Goal: Information Seeking & Learning: Find specific fact

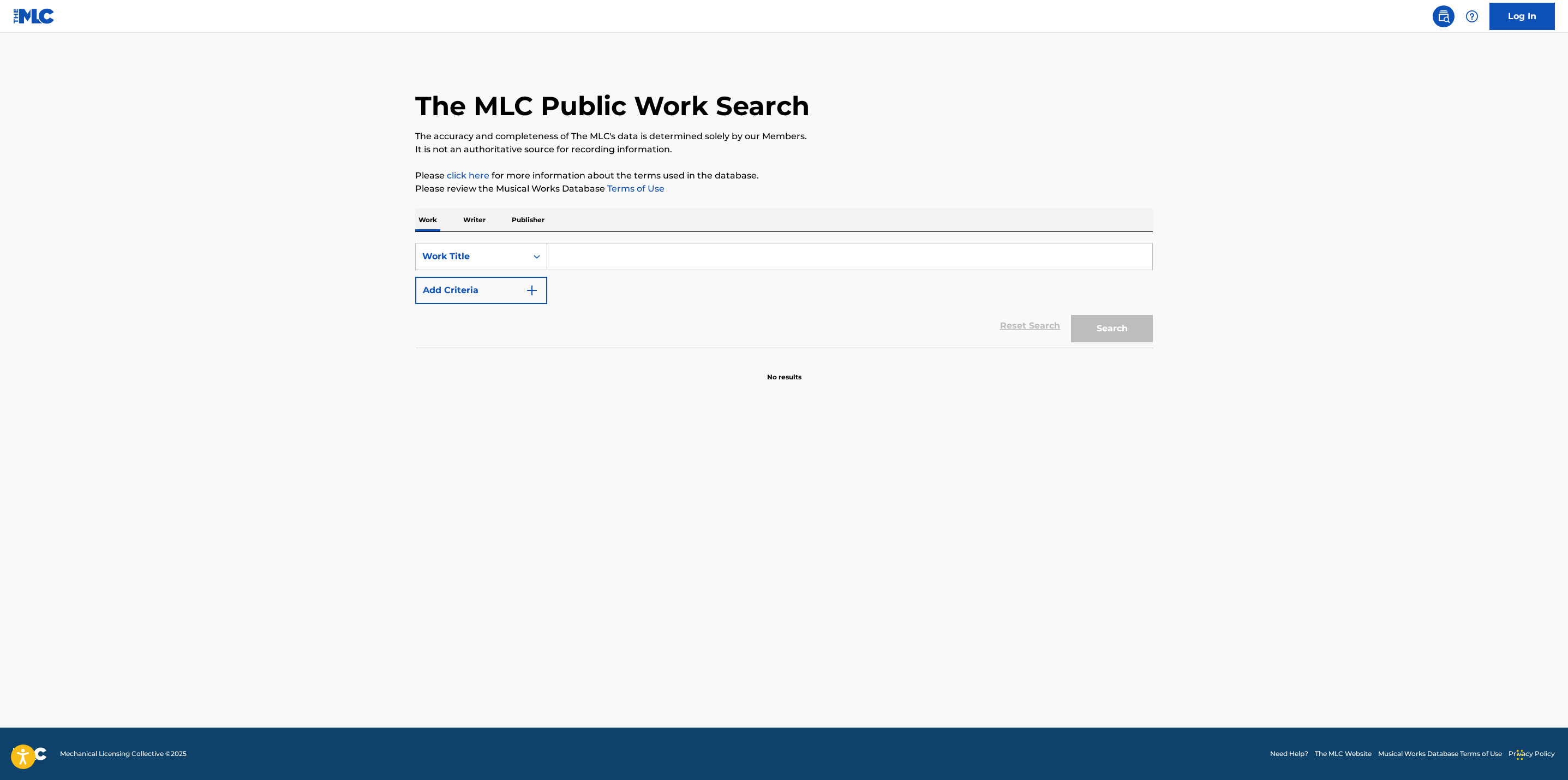
click at [570, 248] on input "Search Form" at bounding box center [850, 256] width 606 height 26
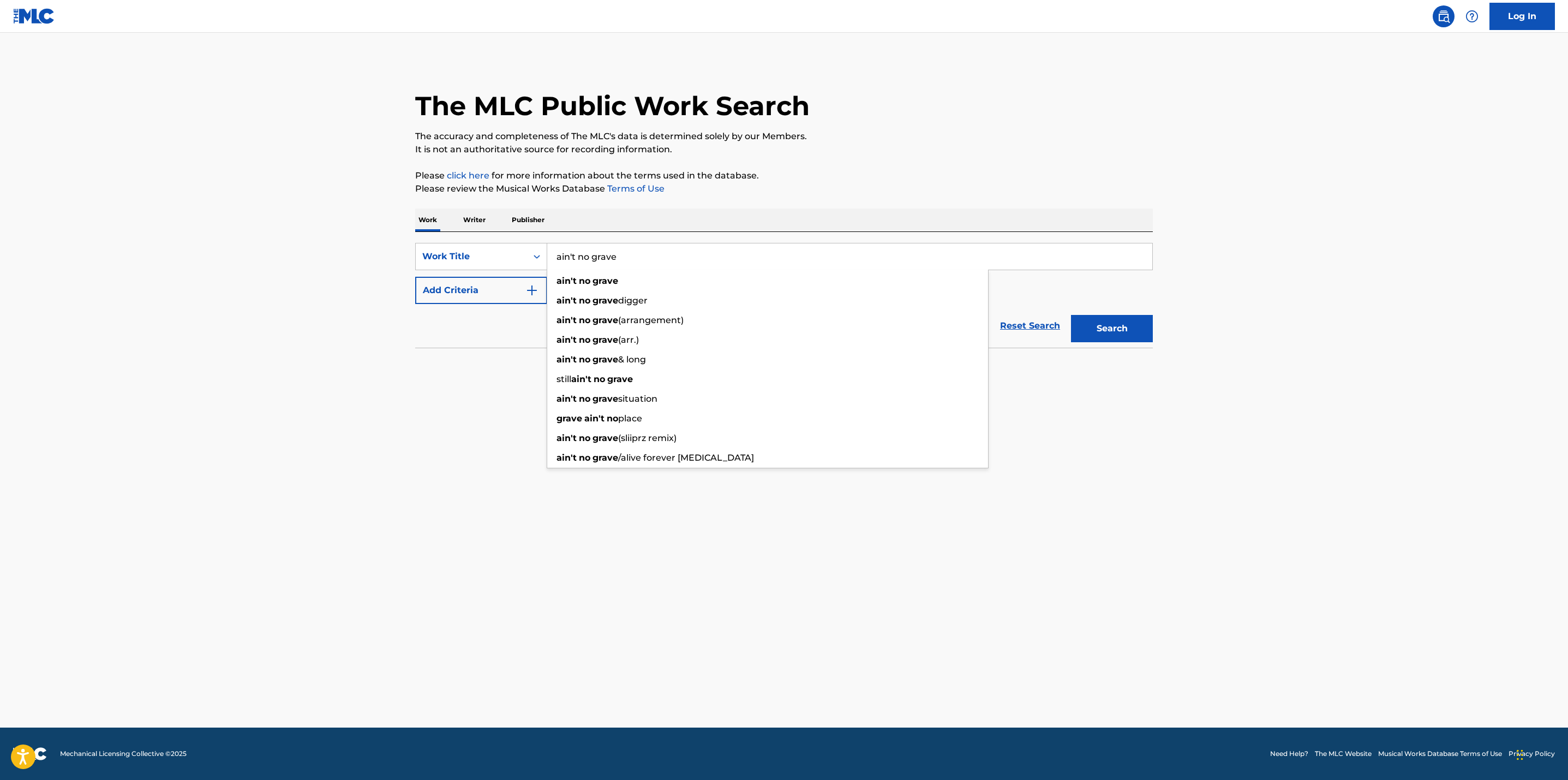
type input "ain't no grave"
click at [1071, 315] on button "Search" at bounding box center [1112, 328] width 82 height 27
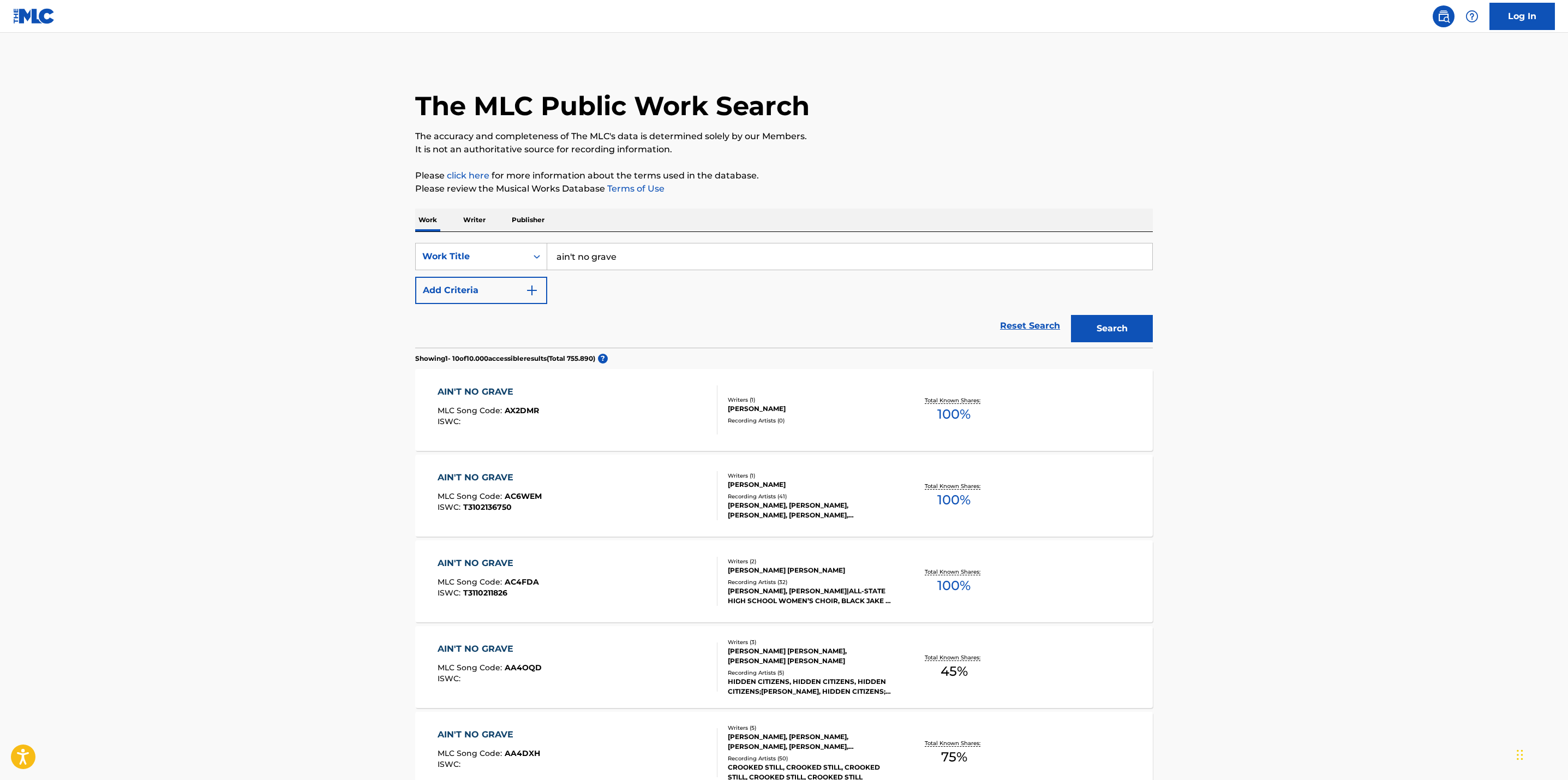
click at [542, 287] on button "Add Criteria" at bounding box center [481, 290] width 132 height 27
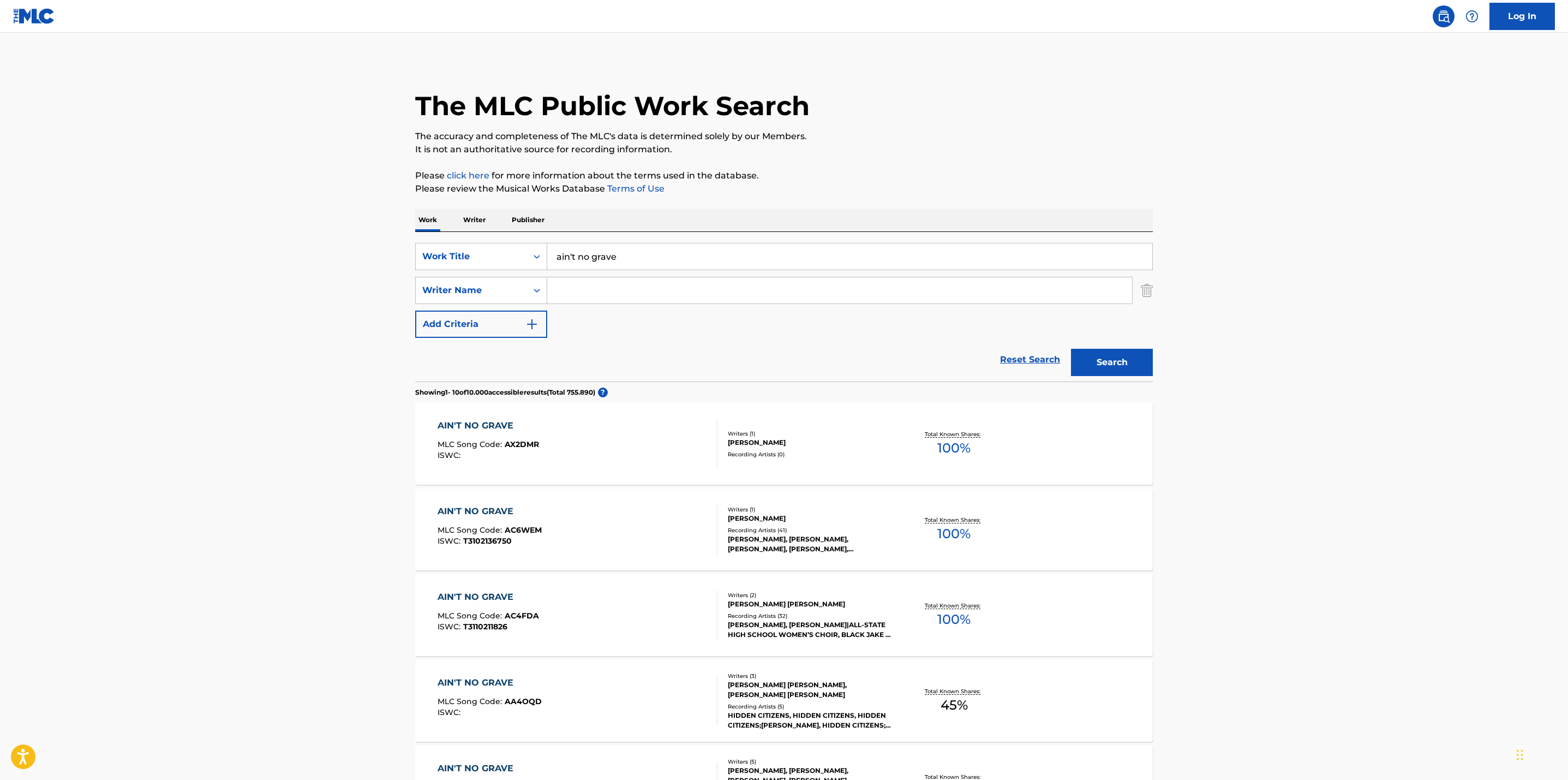
click at [583, 292] on input "Search Form" at bounding box center [840, 291] width 585 height 26
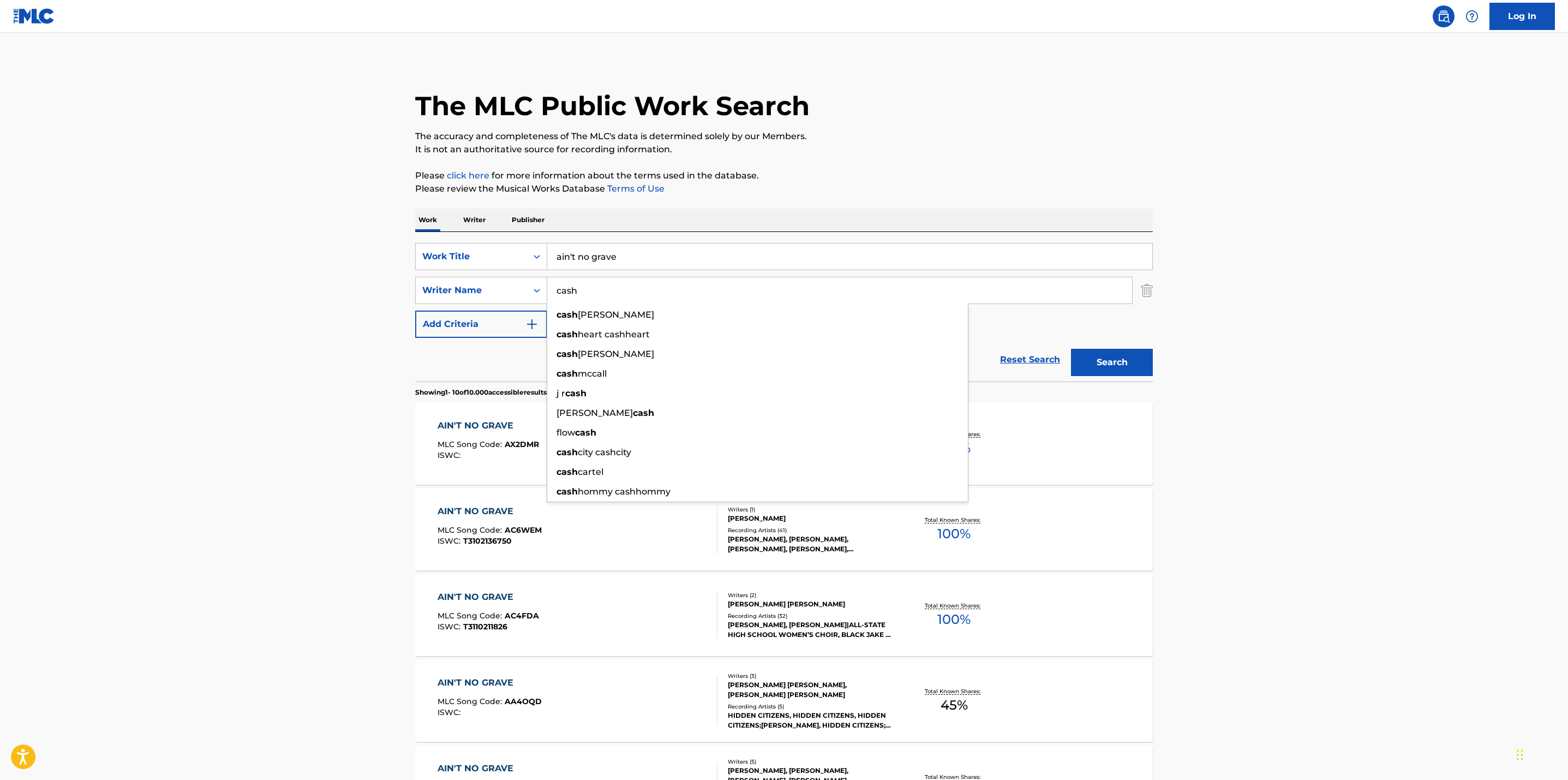
type input "cash"
click at [1071, 349] on button "Search" at bounding box center [1112, 362] width 82 height 27
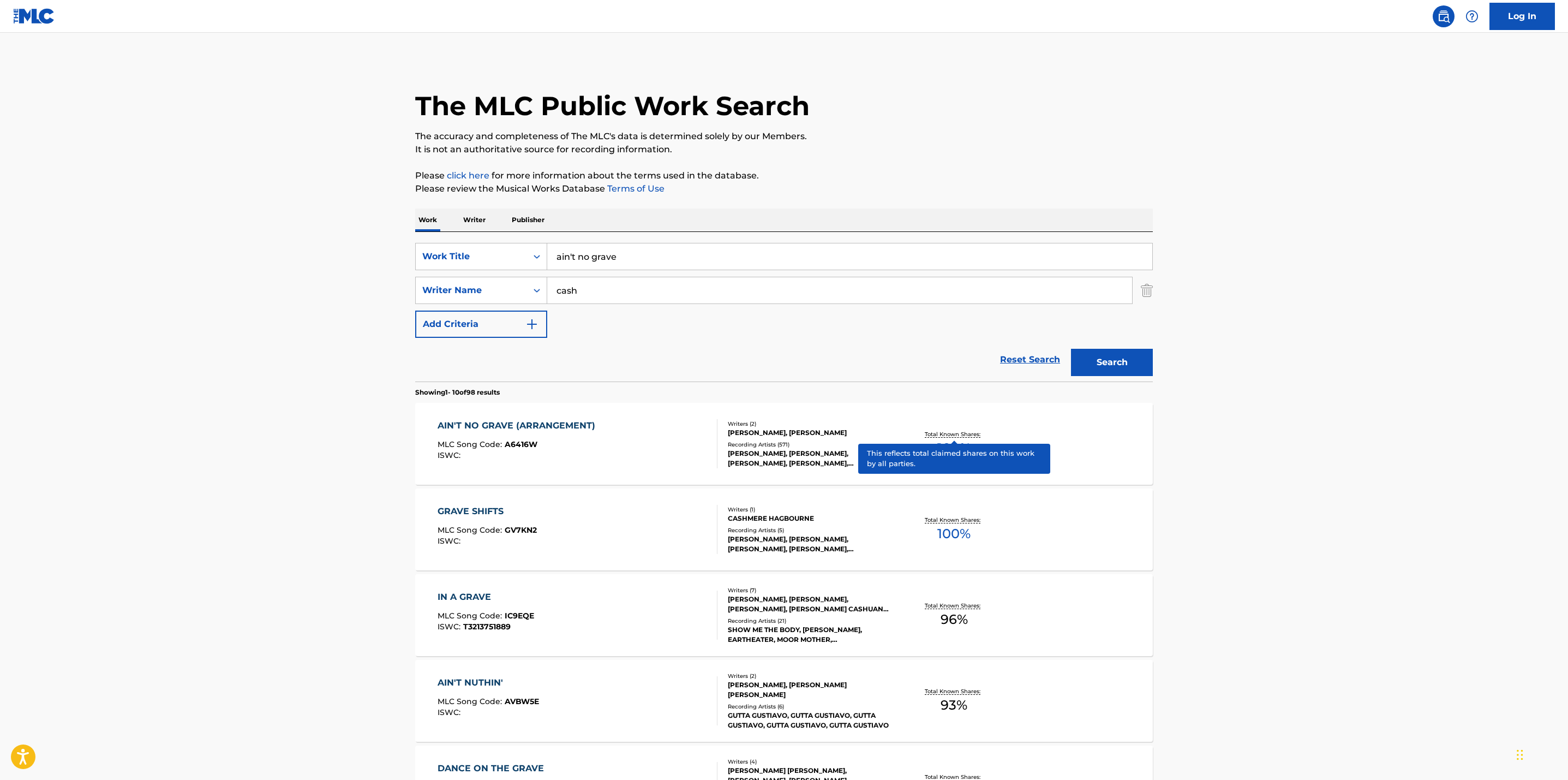
click at [970, 430] on p "Total Known Shares:" at bounding box center [954, 433] width 59 height 8
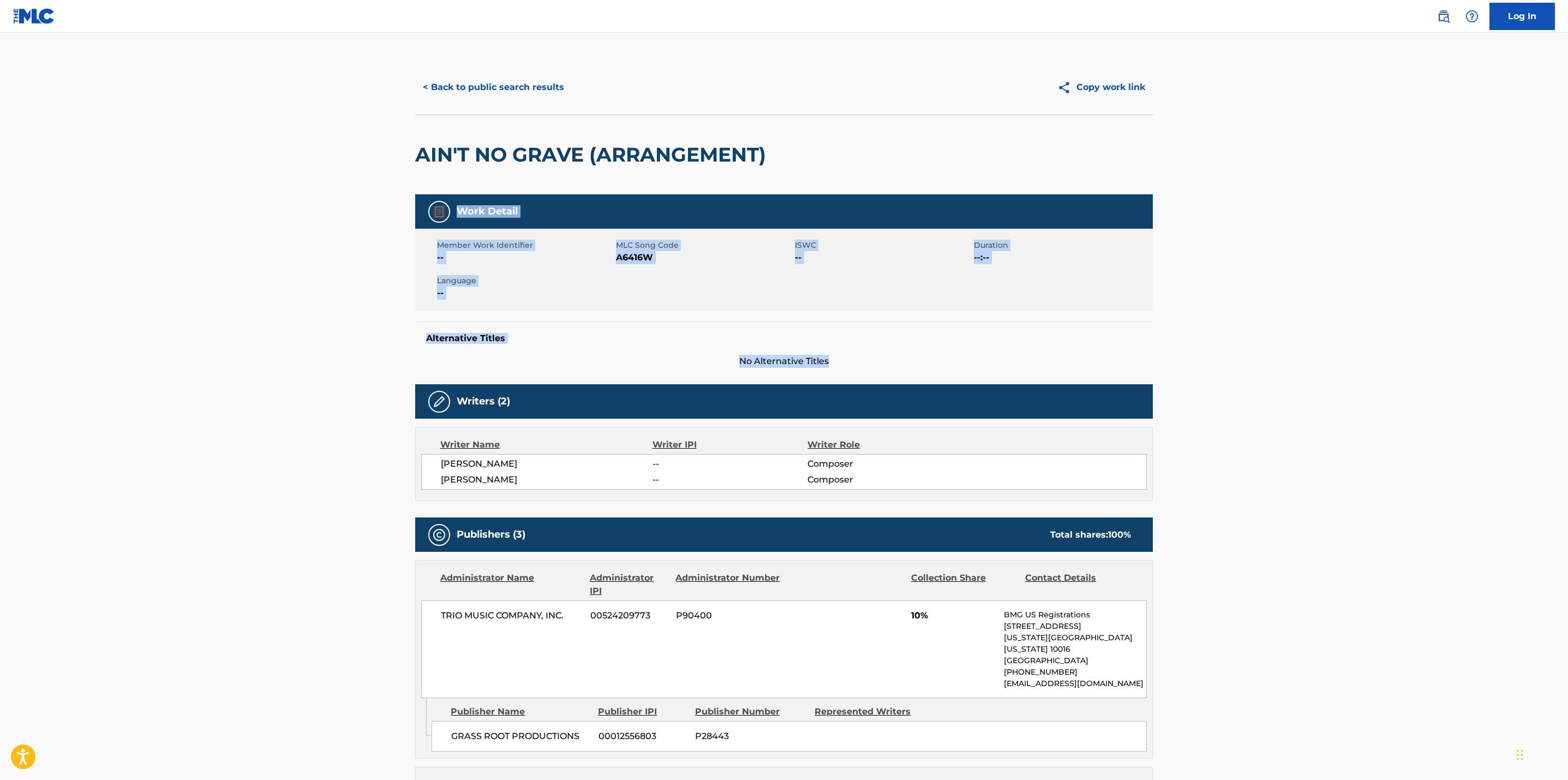
drag, startPoint x: 1567, startPoint y: 167, endPoint x: 1571, endPoint y: 333, distance: 166.0
click at [1568, 333] on html "Accessibility Screen-Reader Guide, Feedback, and Issue Reporting | New window L…" at bounding box center [784, 390] width 1568 height 780
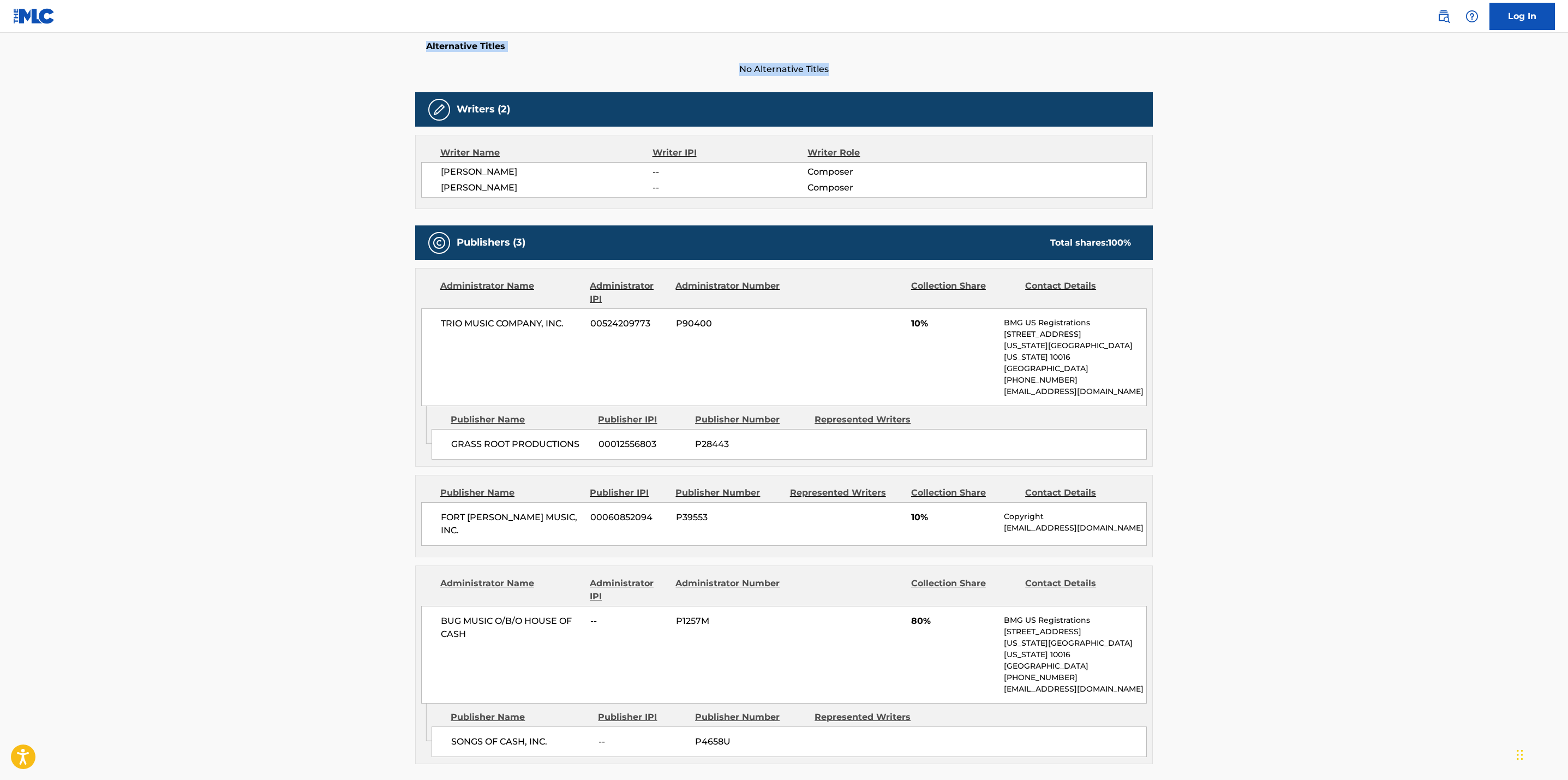
scroll to position [299, 0]
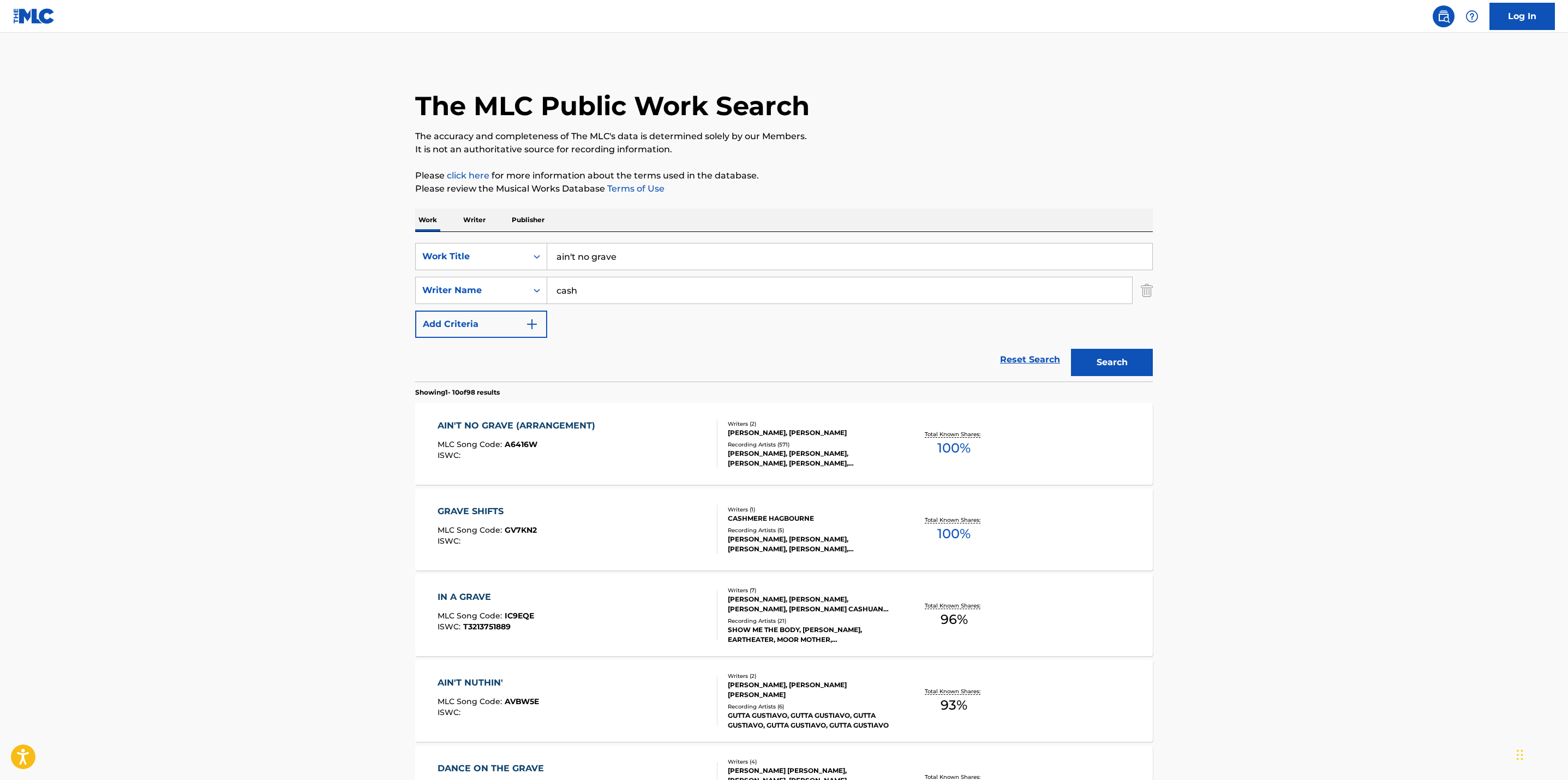
drag, startPoint x: 632, startPoint y: 254, endPoint x: 476, endPoint y: 235, distance: 157.2
click at [479, 237] on div "SearchWithCriteriaf82ad940-d645-46a5-9f6b-35637cfd53d7 Work Title ain't no grav…" at bounding box center [784, 306] width 738 height 150
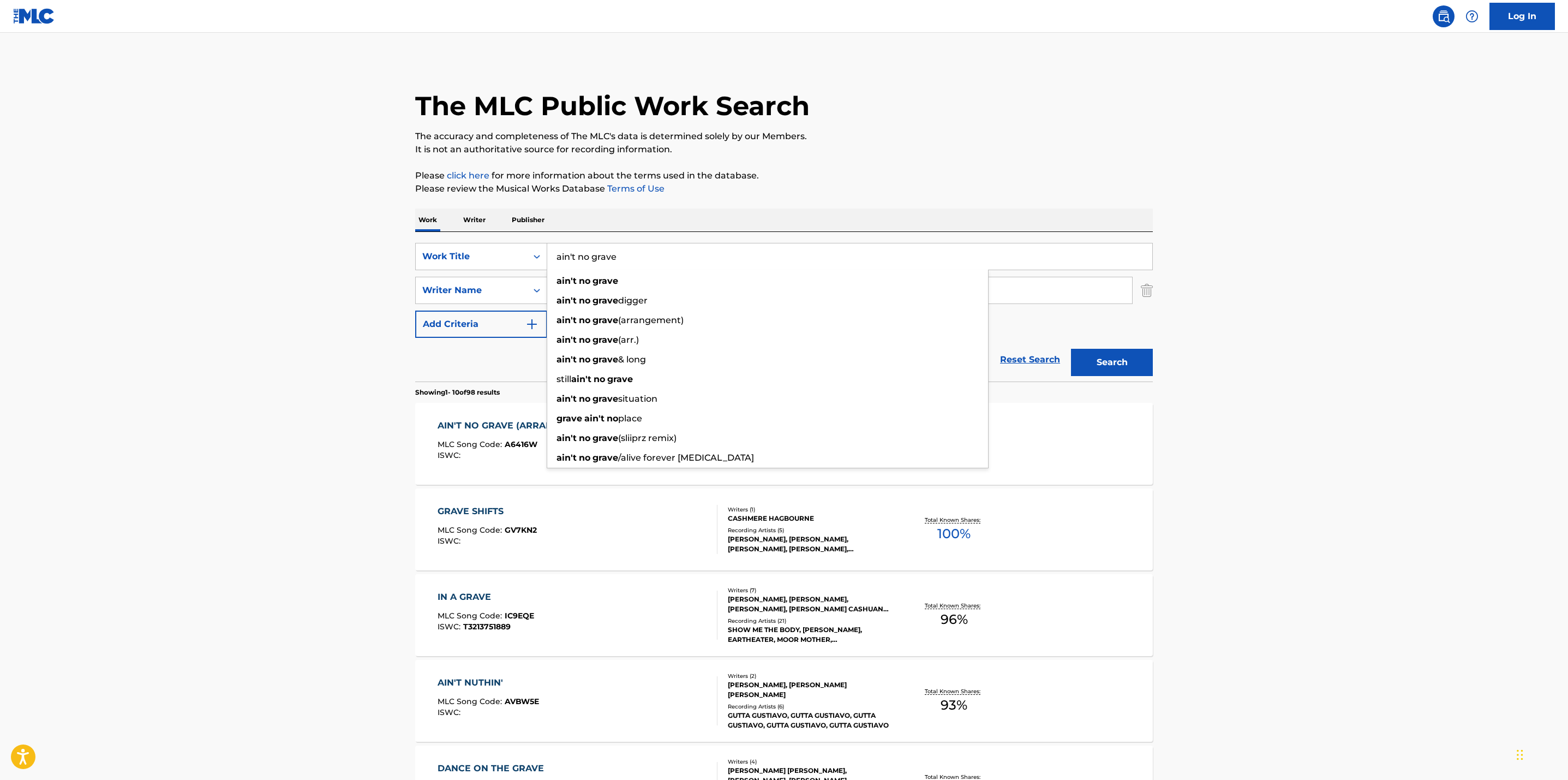
paste input "[DEMOGRAPHIC_DATA]’s Gonna Cut You Down"
type input "[DEMOGRAPHIC_DATA]’s Gonna Cut You Down"
click at [1071, 349] on button "Search" at bounding box center [1112, 362] width 82 height 27
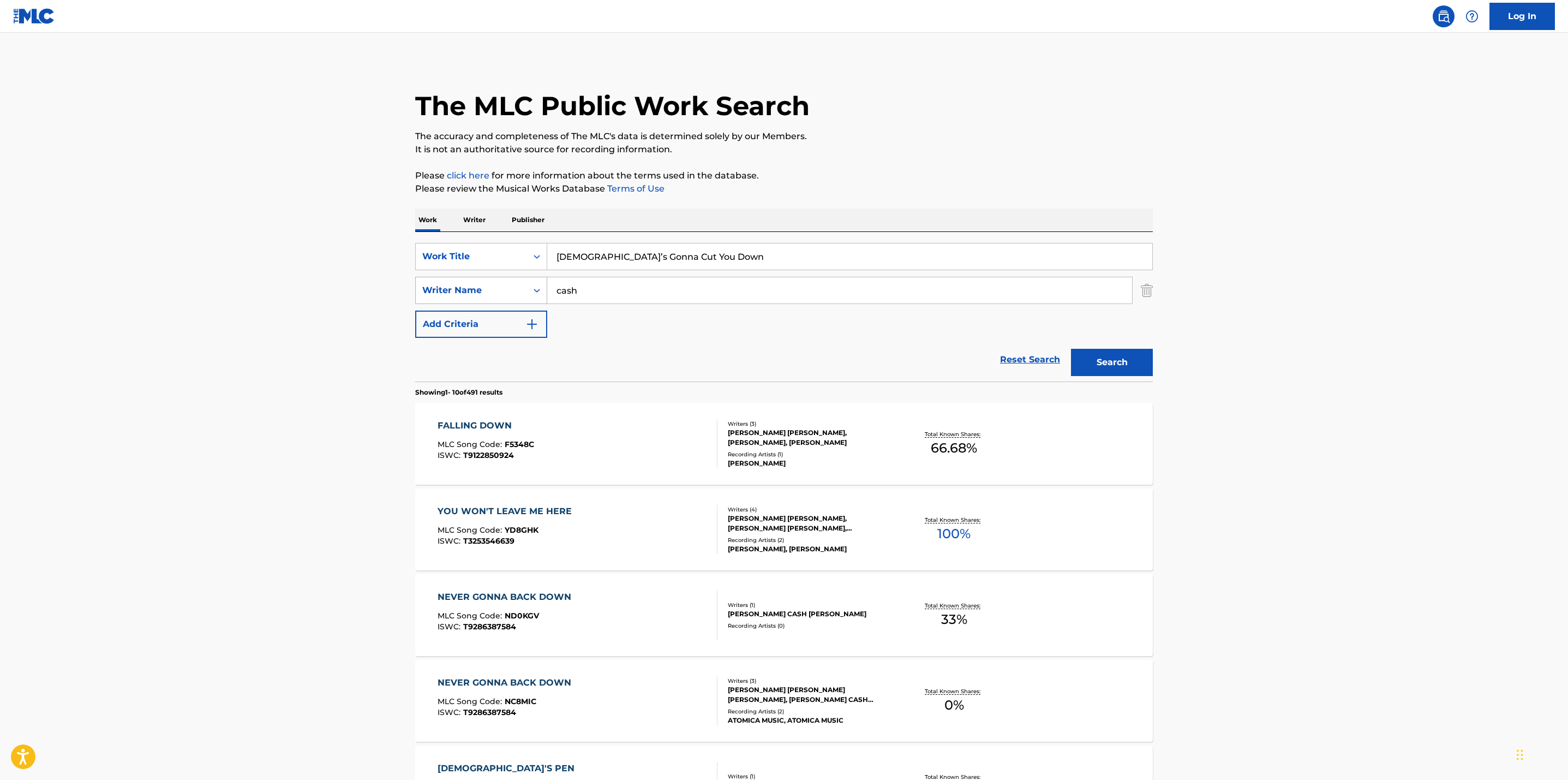
drag, startPoint x: 593, startPoint y: 289, endPoint x: 508, endPoint y: 284, distance: 85.1
click at [508, 284] on div "SearchWithCriteria61e26499-e6d8-46c1-b300-ed5c8570c59a Writer Name cash" at bounding box center [784, 290] width 738 height 27
click at [508, 284] on div "Writer Name" at bounding box center [472, 290] width 98 height 13
click at [586, 287] on input "cash" at bounding box center [840, 291] width 585 height 26
type input "c"
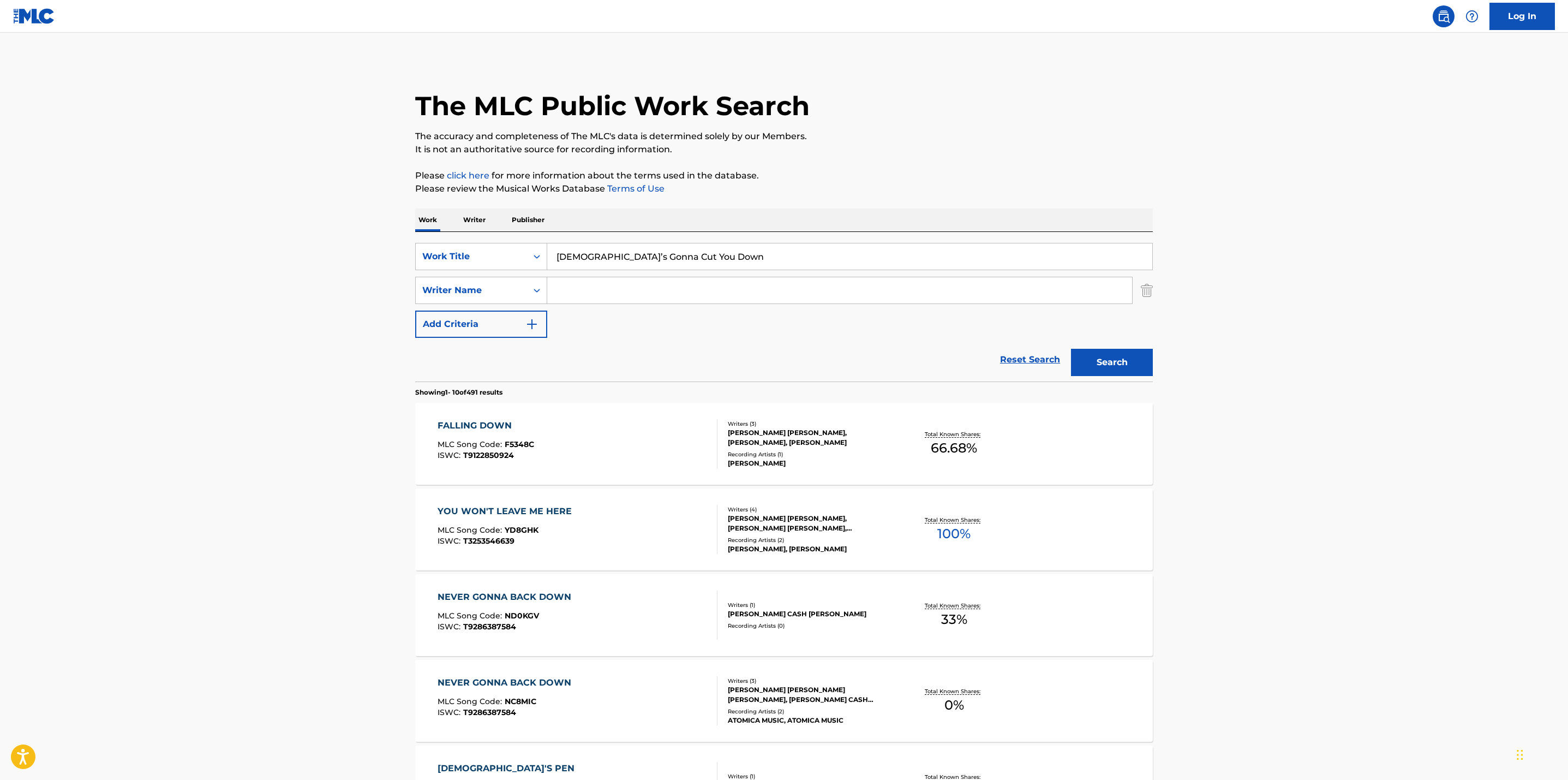
click at [1071, 349] on button "Search" at bounding box center [1112, 362] width 82 height 27
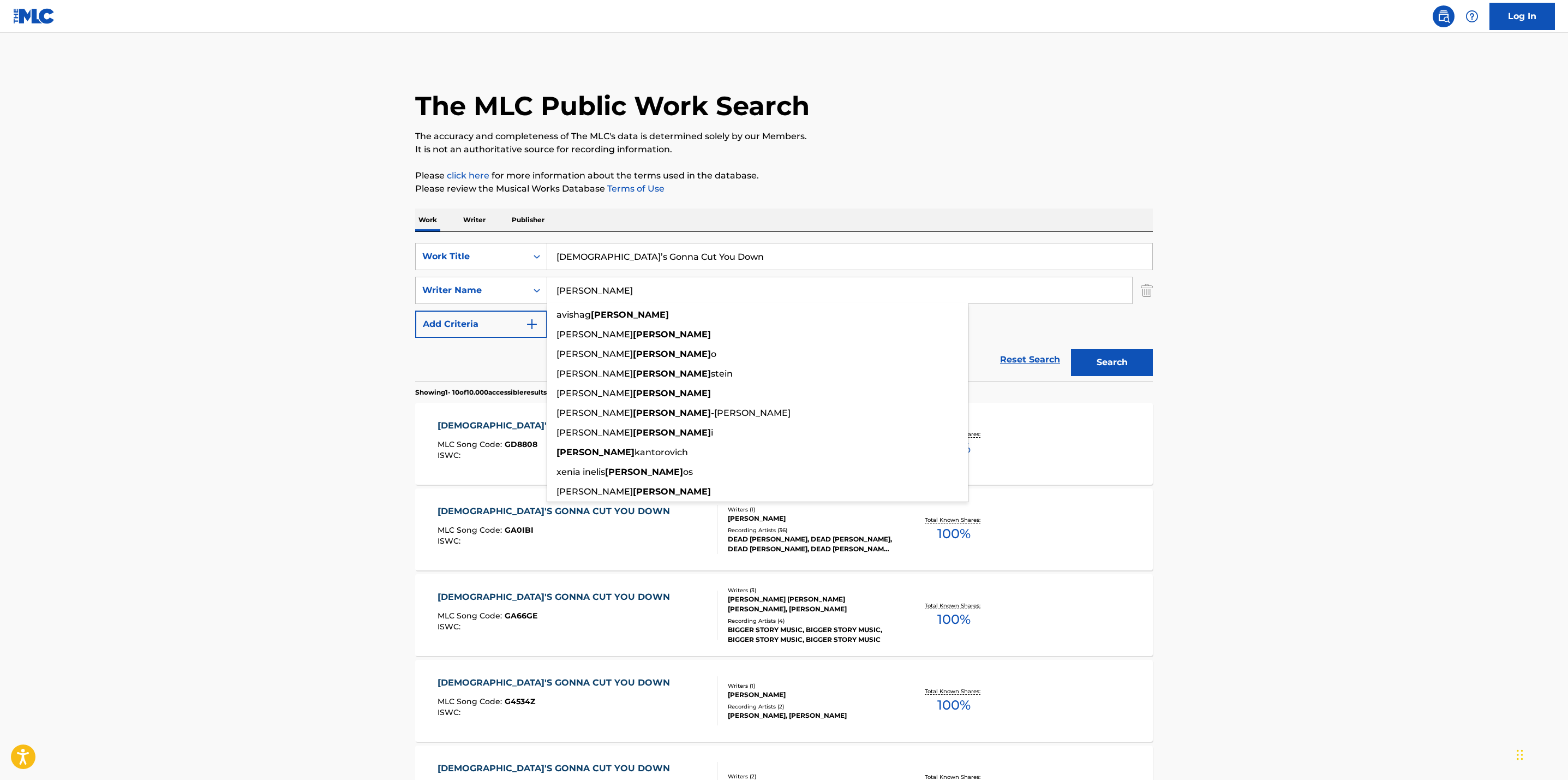
click at [1071, 349] on button "Search" at bounding box center [1112, 362] width 82 height 27
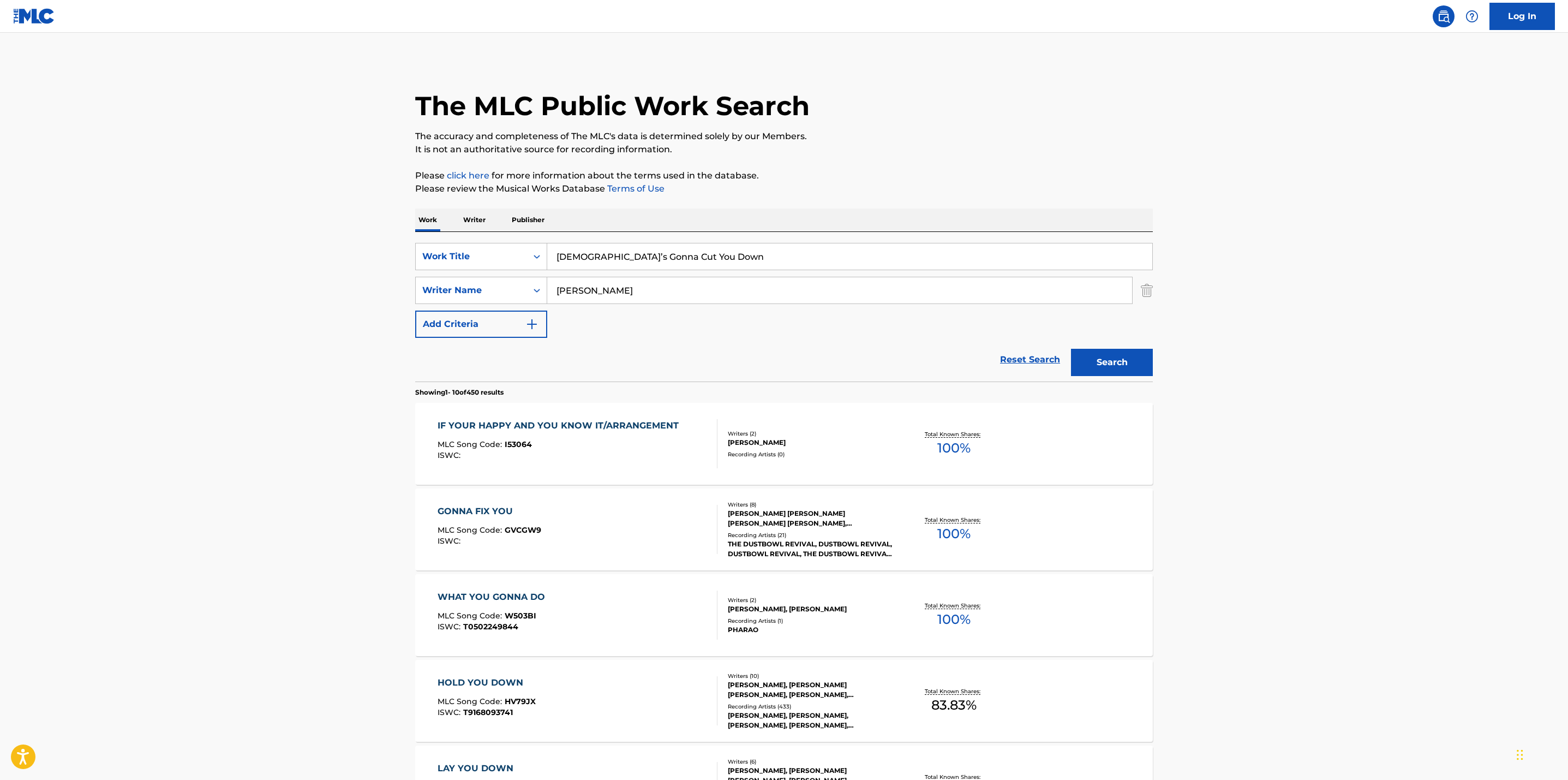
click at [614, 291] on input "[PERSON_NAME]" at bounding box center [840, 291] width 585 height 26
type input "r"
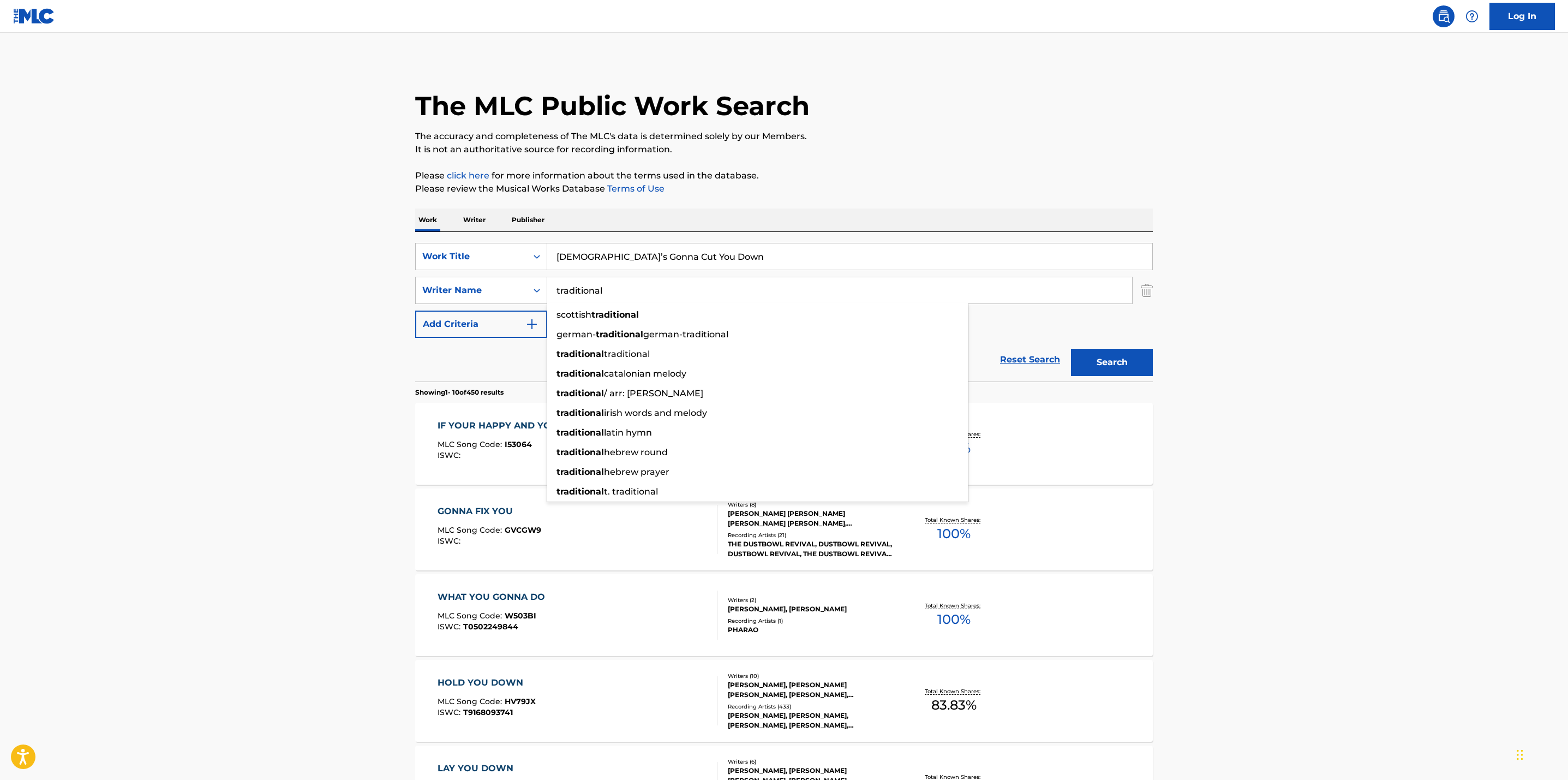
click at [1071, 349] on button "Search" at bounding box center [1112, 362] width 82 height 27
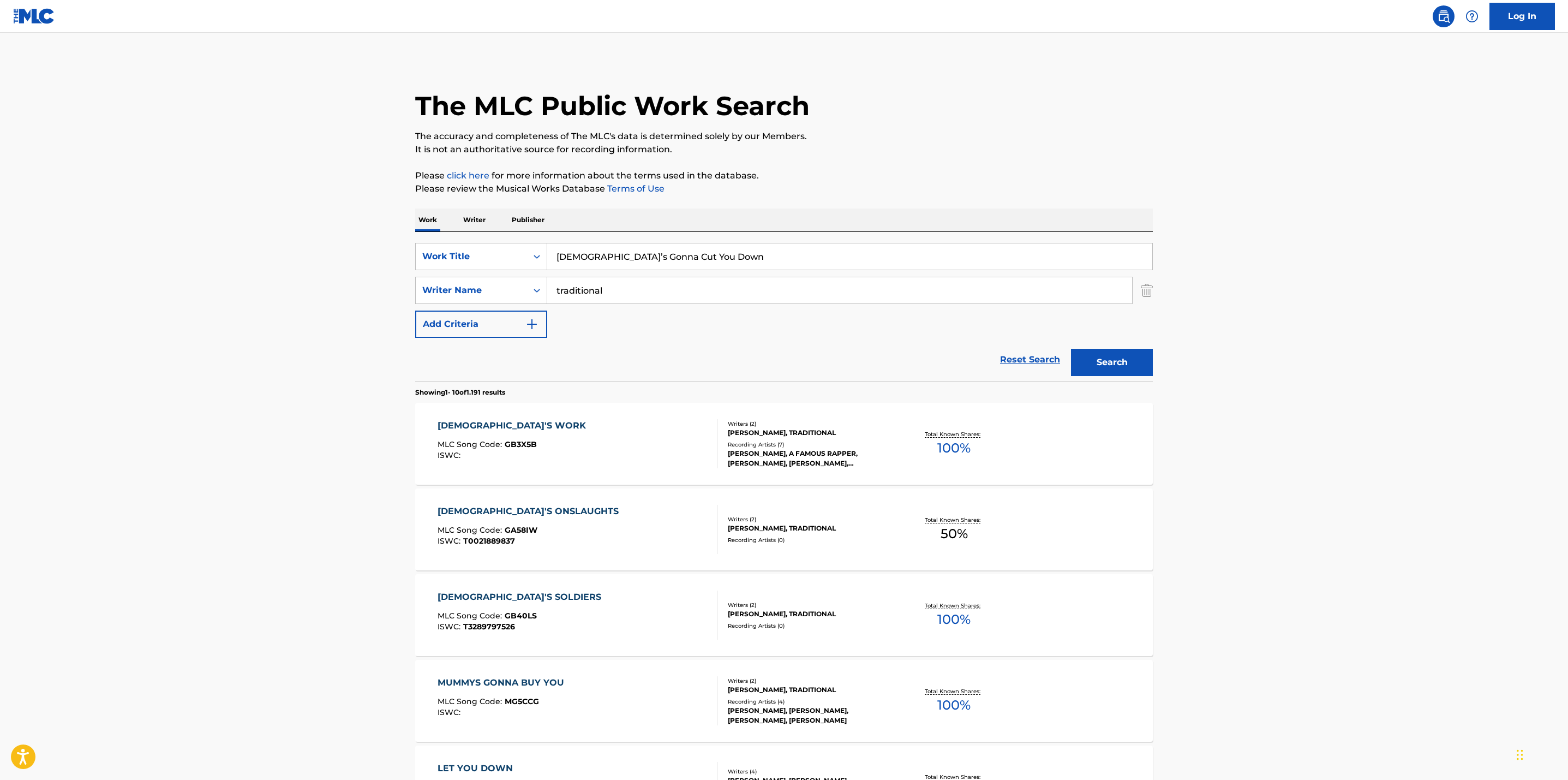
drag, startPoint x: 624, startPoint y: 294, endPoint x: 526, endPoint y: 276, distance: 99.6
drag, startPoint x: 526, startPoint y: 276, endPoint x: 321, endPoint y: 282, distance: 205.1
click at [321, 282] on main "The MLC Public Work Search The accuracy and completeness of The MLC's data is d…" at bounding box center [784, 675] width 1568 height 1285
click at [635, 292] on input "traditional" at bounding box center [840, 291] width 585 height 26
type input "t"
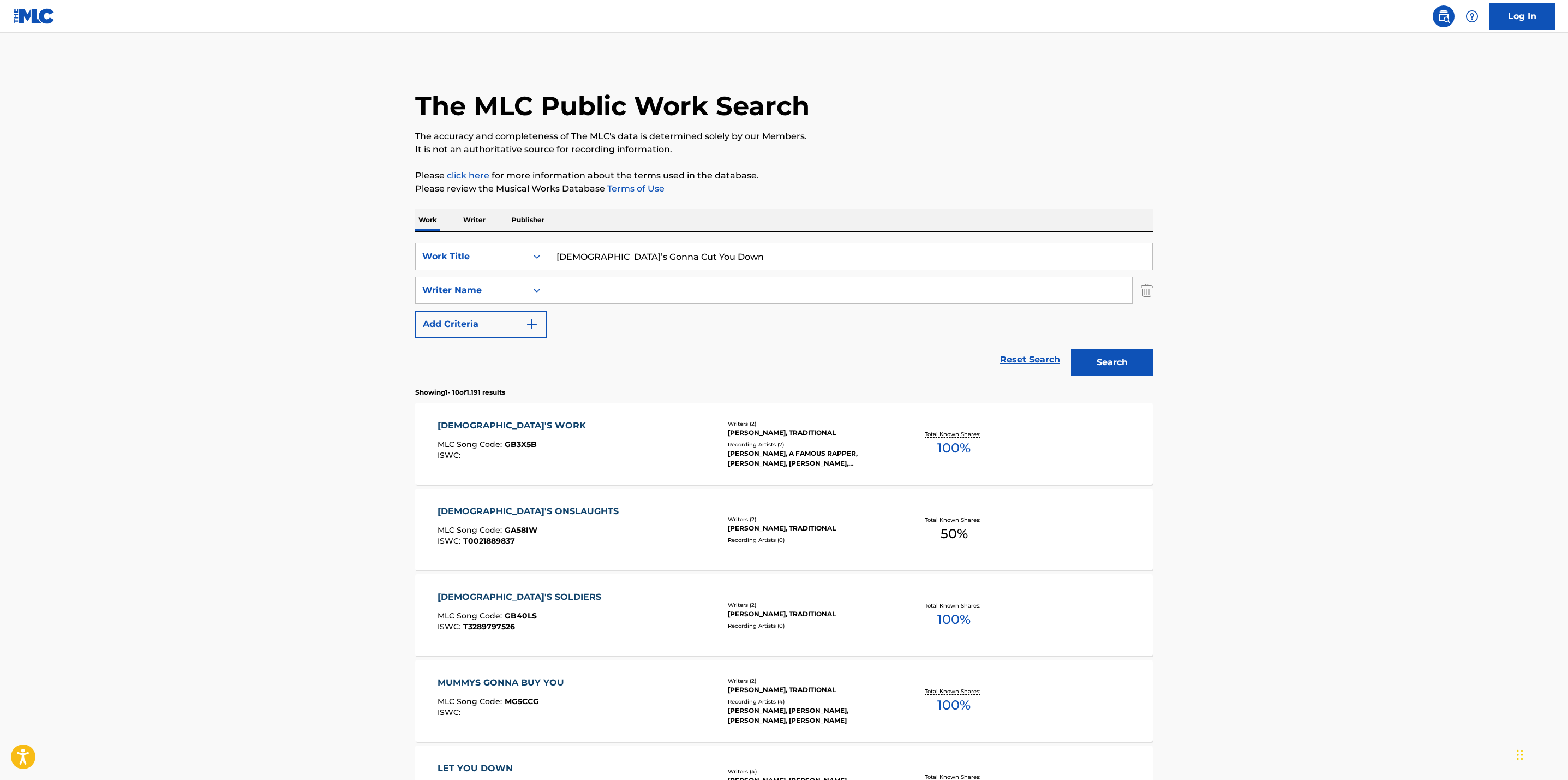
drag, startPoint x: 700, startPoint y: 257, endPoint x: 438, endPoint y: 230, distance: 263.4
click at [438, 230] on div "Work Writer Publisher SearchWithCriteriaf82ad940-d645-46a5-9f6b-35637cfd53d7 Wo…" at bounding box center [784, 760] width 738 height 1104
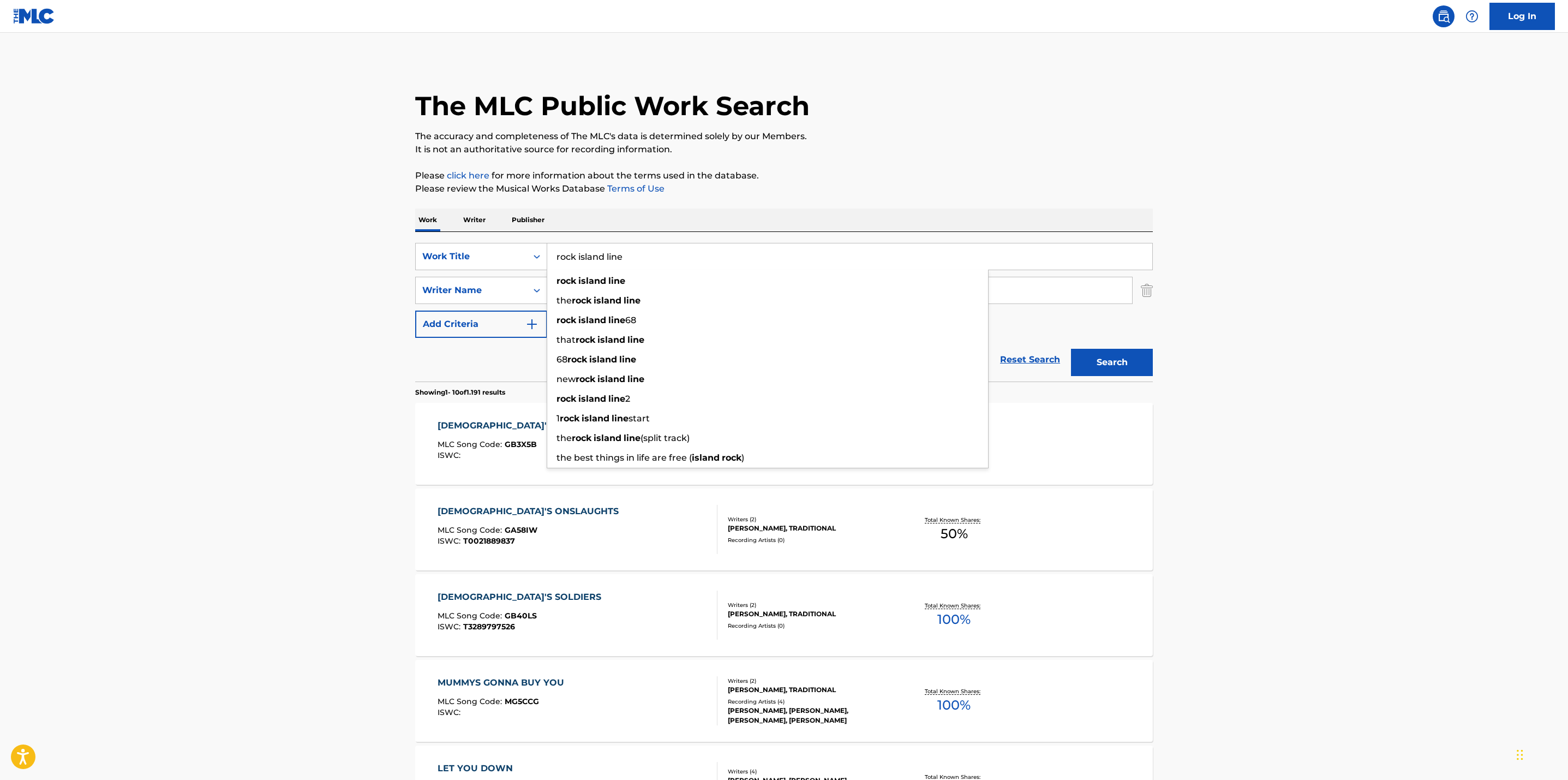
type input "rock island line"
click at [1071, 349] on button "Search" at bounding box center [1112, 362] width 82 height 27
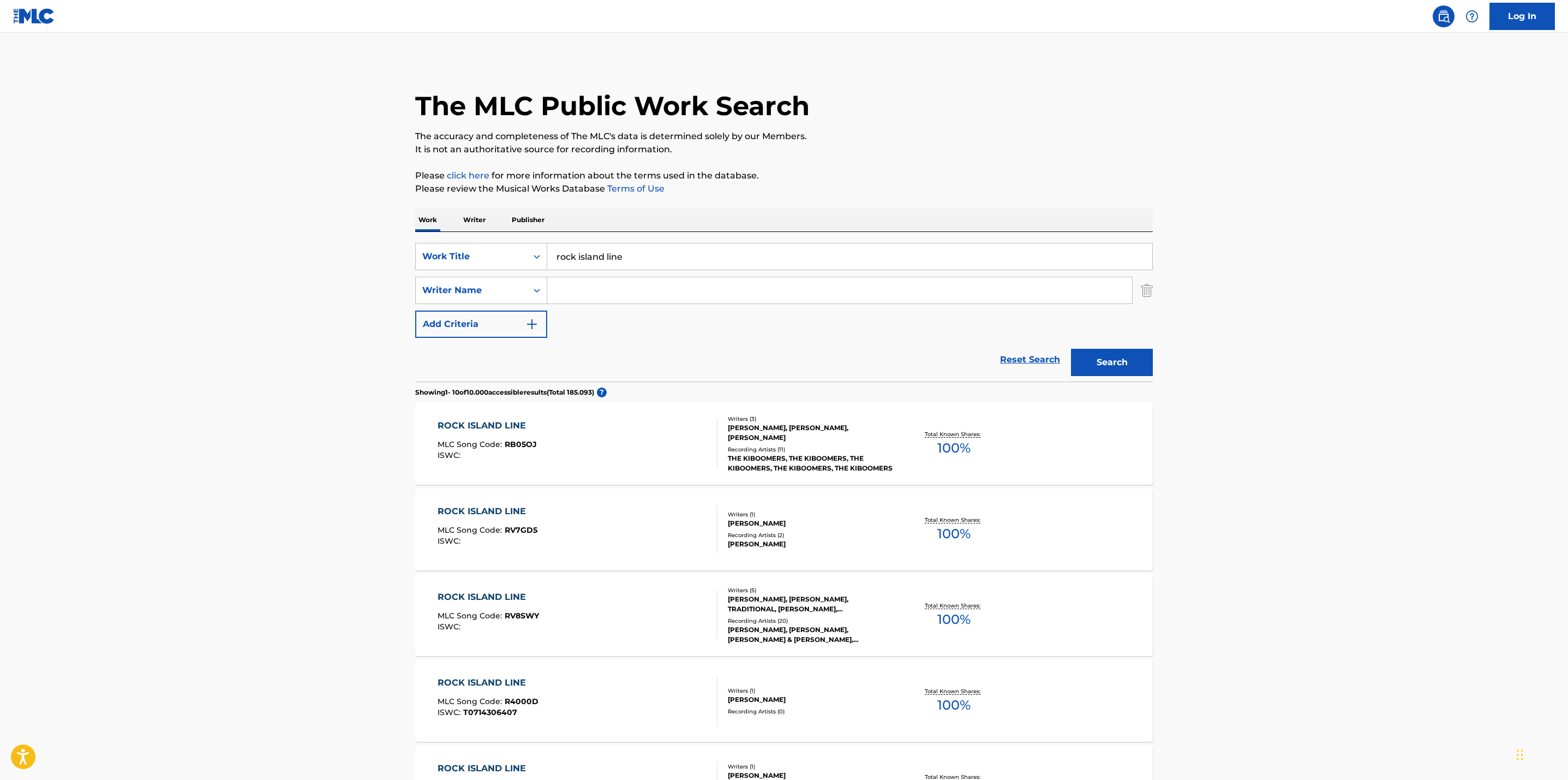
click at [284, 370] on main "The MLC Public Work Search The accuracy and completeness of The MLC's data is d…" at bounding box center [784, 675] width 1568 height 1285
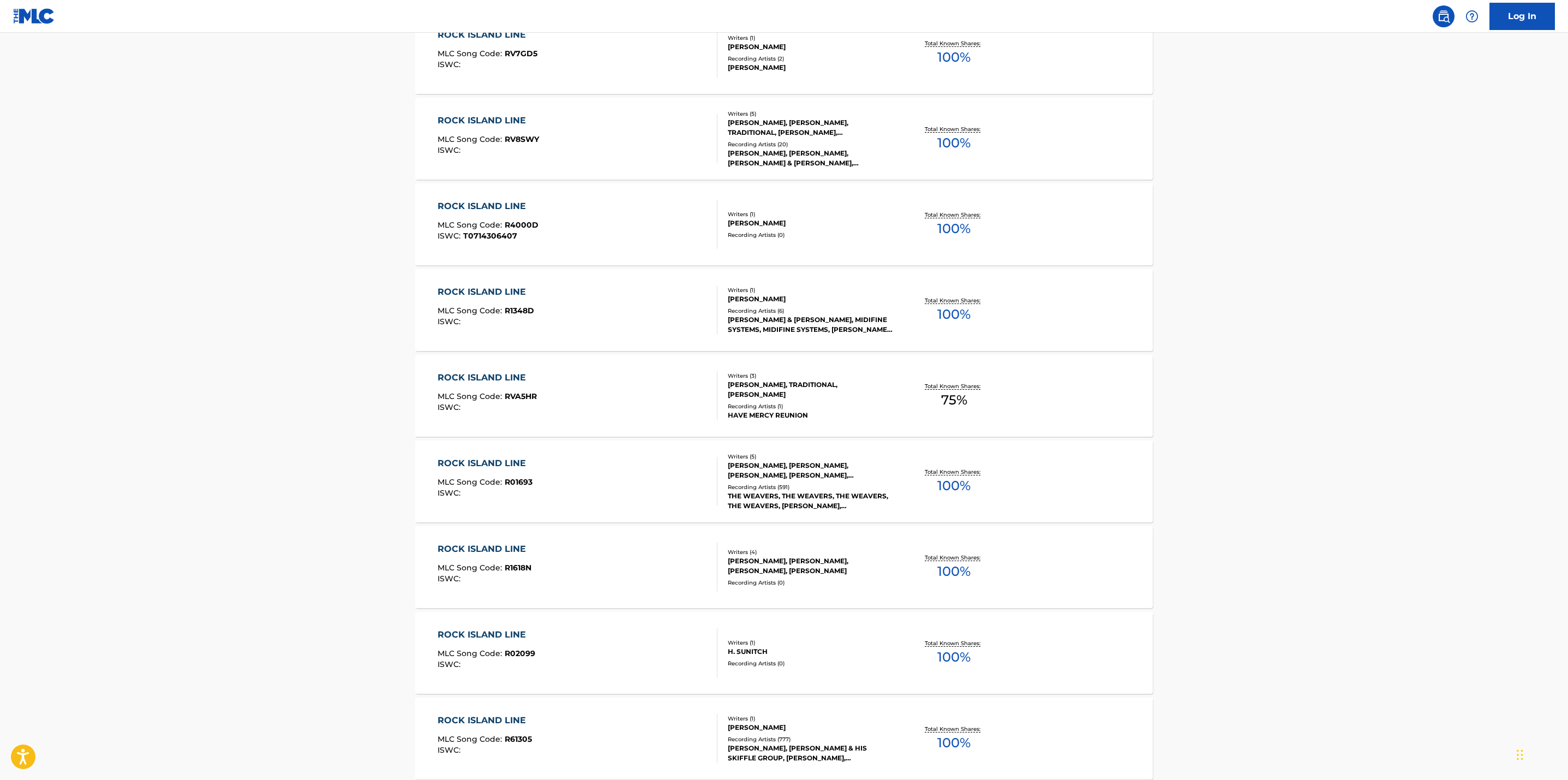
scroll to position [509, 0]
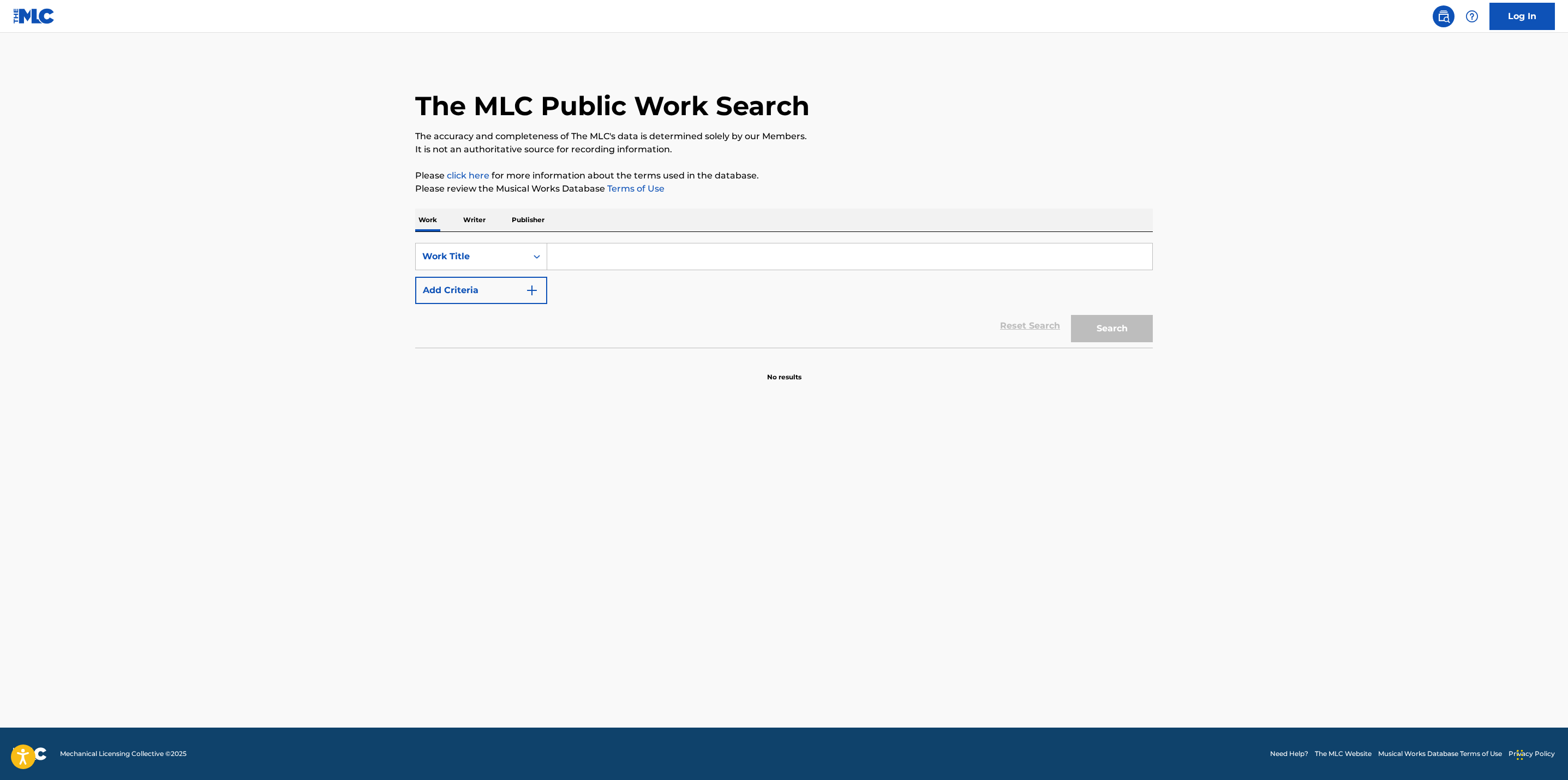
click at [611, 246] on input "Search Form" at bounding box center [850, 256] width 606 height 26
paste input "She Used to Love Me a Lot"
type input "She Used to Love Me a Lot"
click at [529, 294] on img "Search Form" at bounding box center [532, 290] width 13 height 13
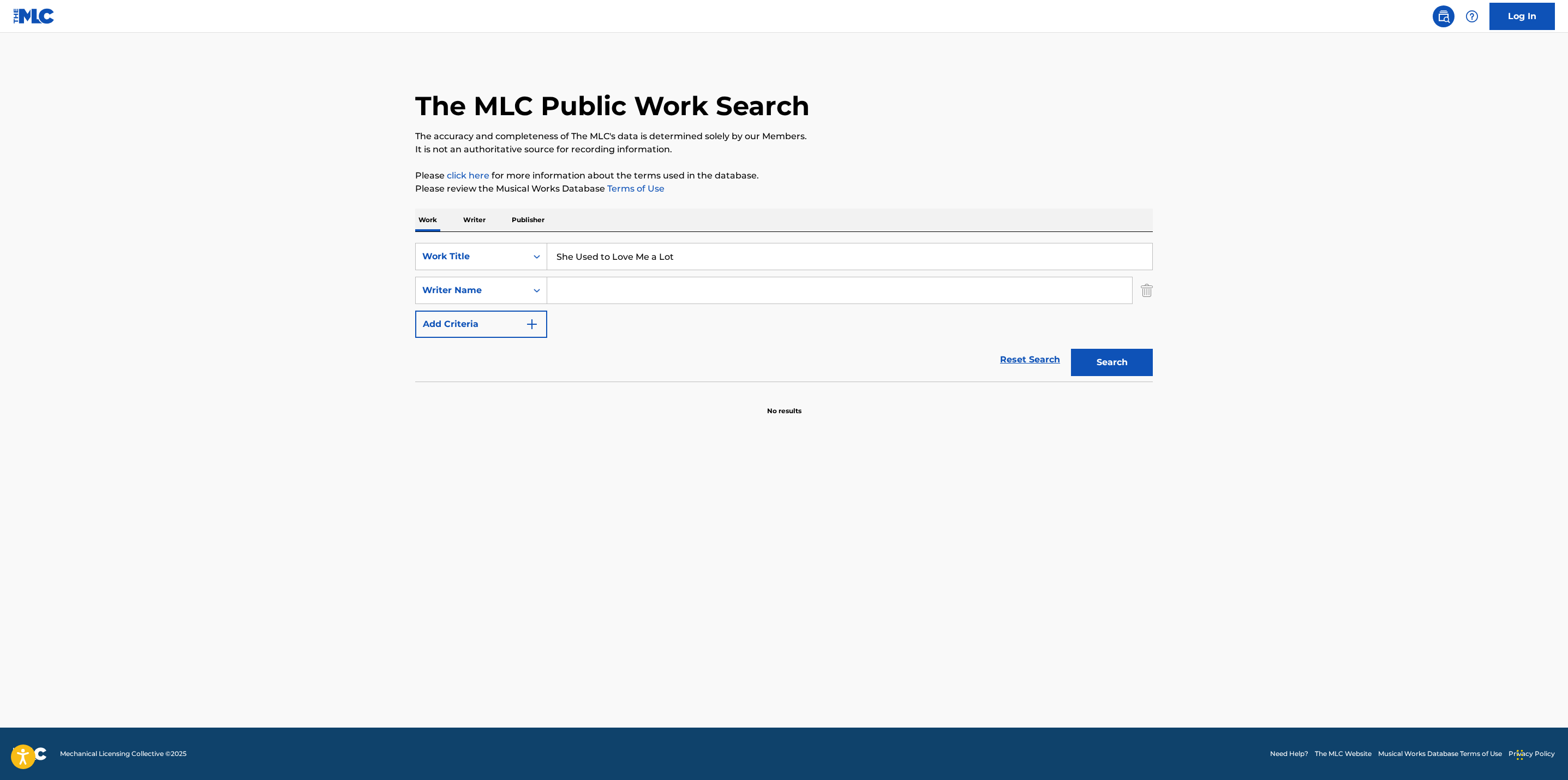
click at [566, 295] on input "Search Form" at bounding box center [840, 291] width 585 height 26
click at [1071, 349] on button "Search" at bounding box center [1112, 362] width 82 height 27
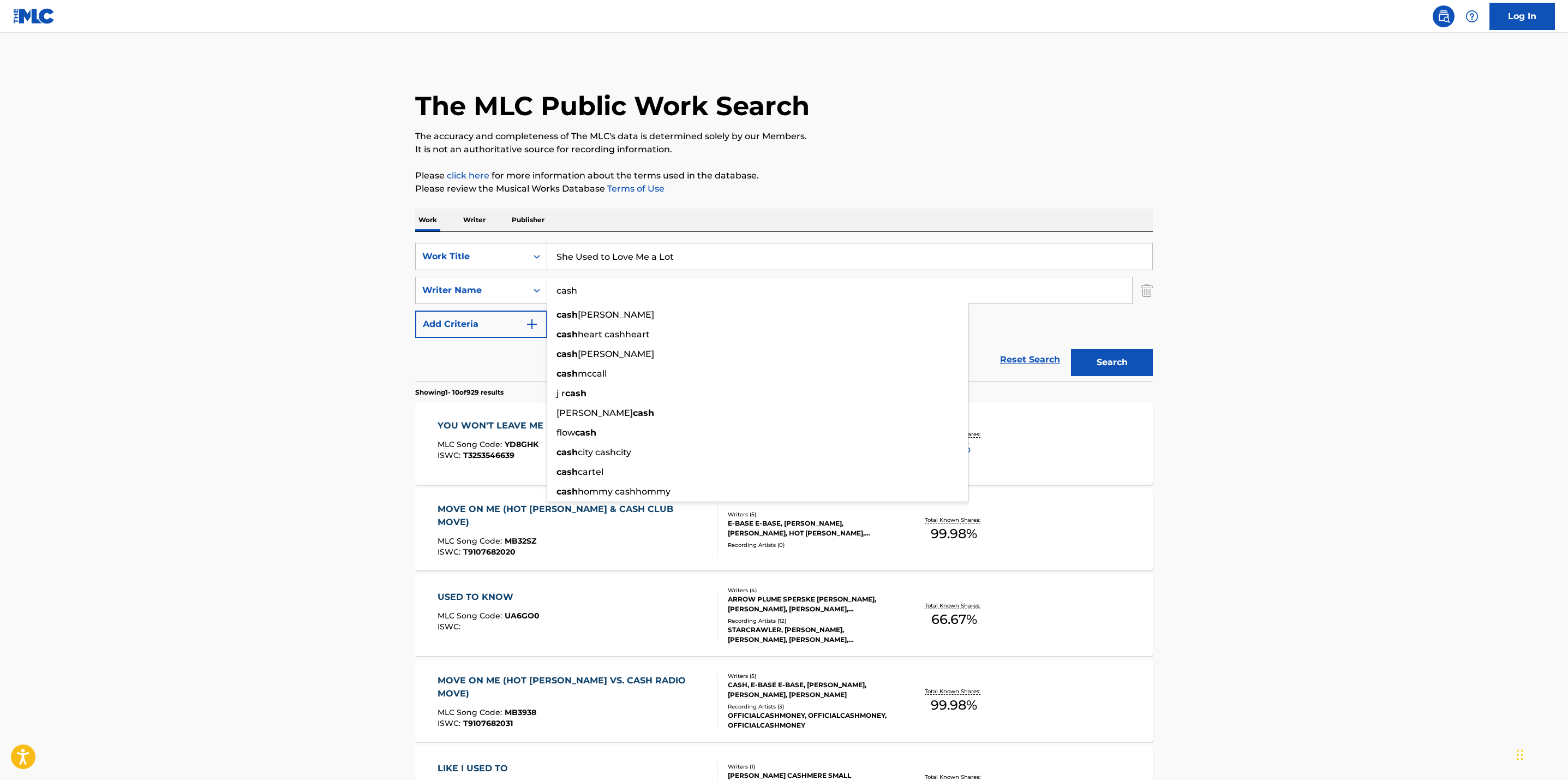
click at [1239, 426] on main "The MLC Public Work Search The accuracy and completeness of The MLC's data is d…" at bounding box center [784, 675] width 1568 height 1285
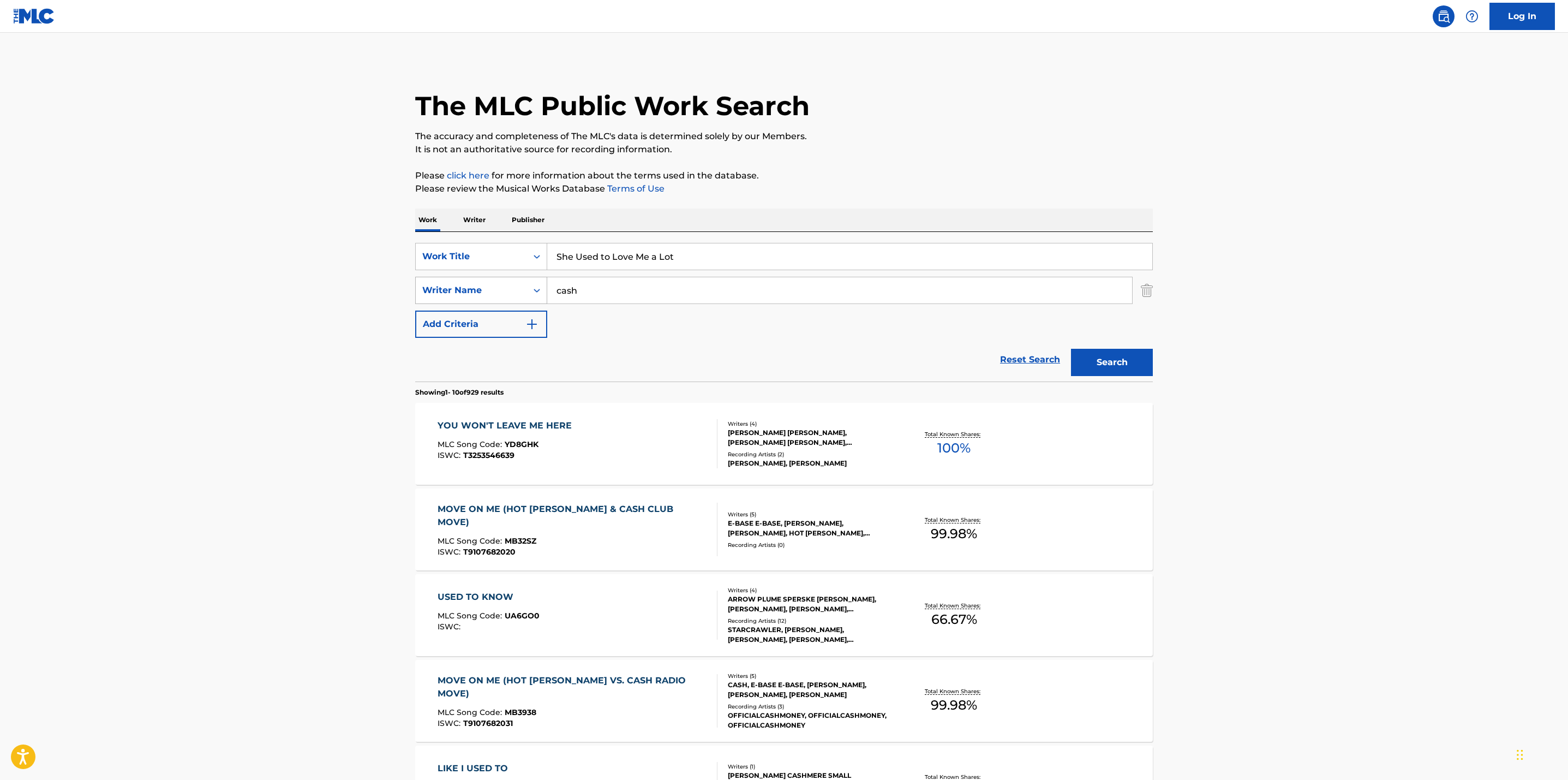
drag, startPoint x: 543, startPoint y: 280, endPoint x: 494, endPoint y: 280, distance: 49.0
click at [494, 280] on div "SearchWithCriteriaf2cdbfc3-b037-4c41-9de7-3282c8f7af5a Writer Name cash" at bounding box center [784, 290] width 738 height 27
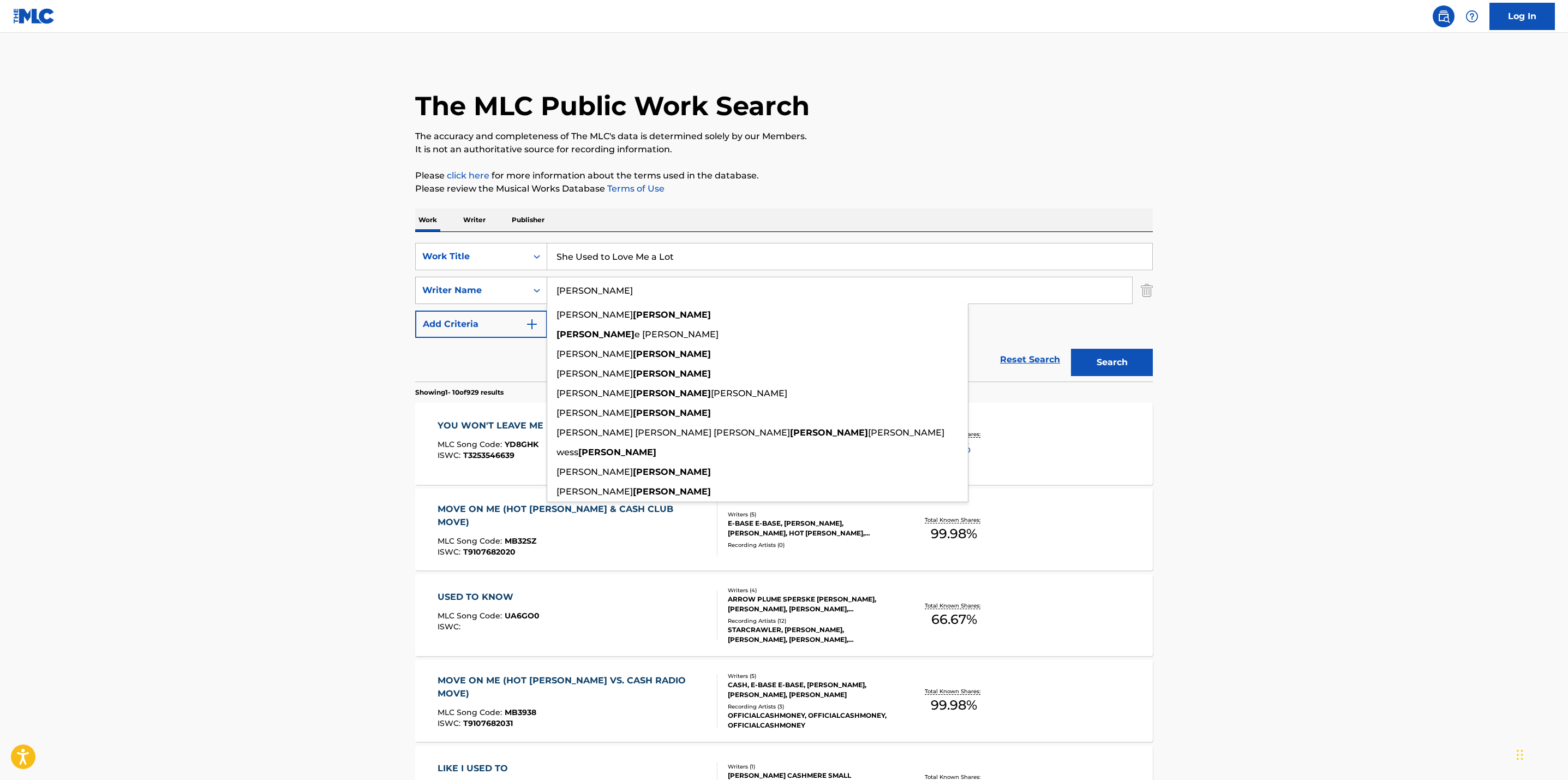
type input "morgan"
click at [1071, 349] on button "Search" at bounding box center [1112, 362] width 82 height 27
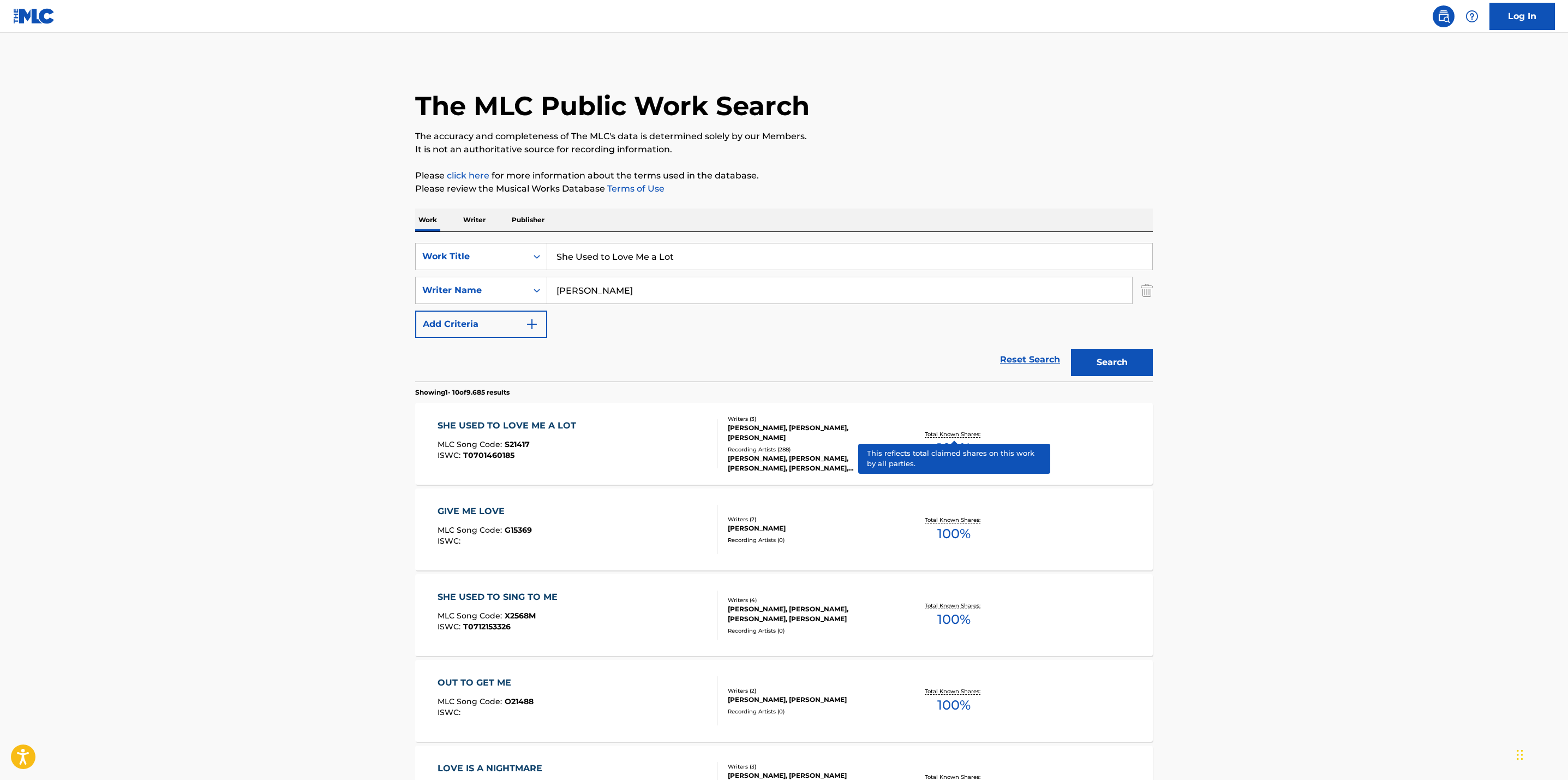
click at [952, 431] on p "Total Known Shares:" at bounding box center [954, 433] width 59 height 8
drag, startPoint x: 682, startPoint y: 256, endPoint x: 439, endPoint y: 240, distance: 243.5
click at [439, 240] on div "SearchWithCriteria27d85e00-e194-4abd-86f1-6845d6e00e00 Work Title She Used to L…" at bounding box center [784, 306] width 738 height 150
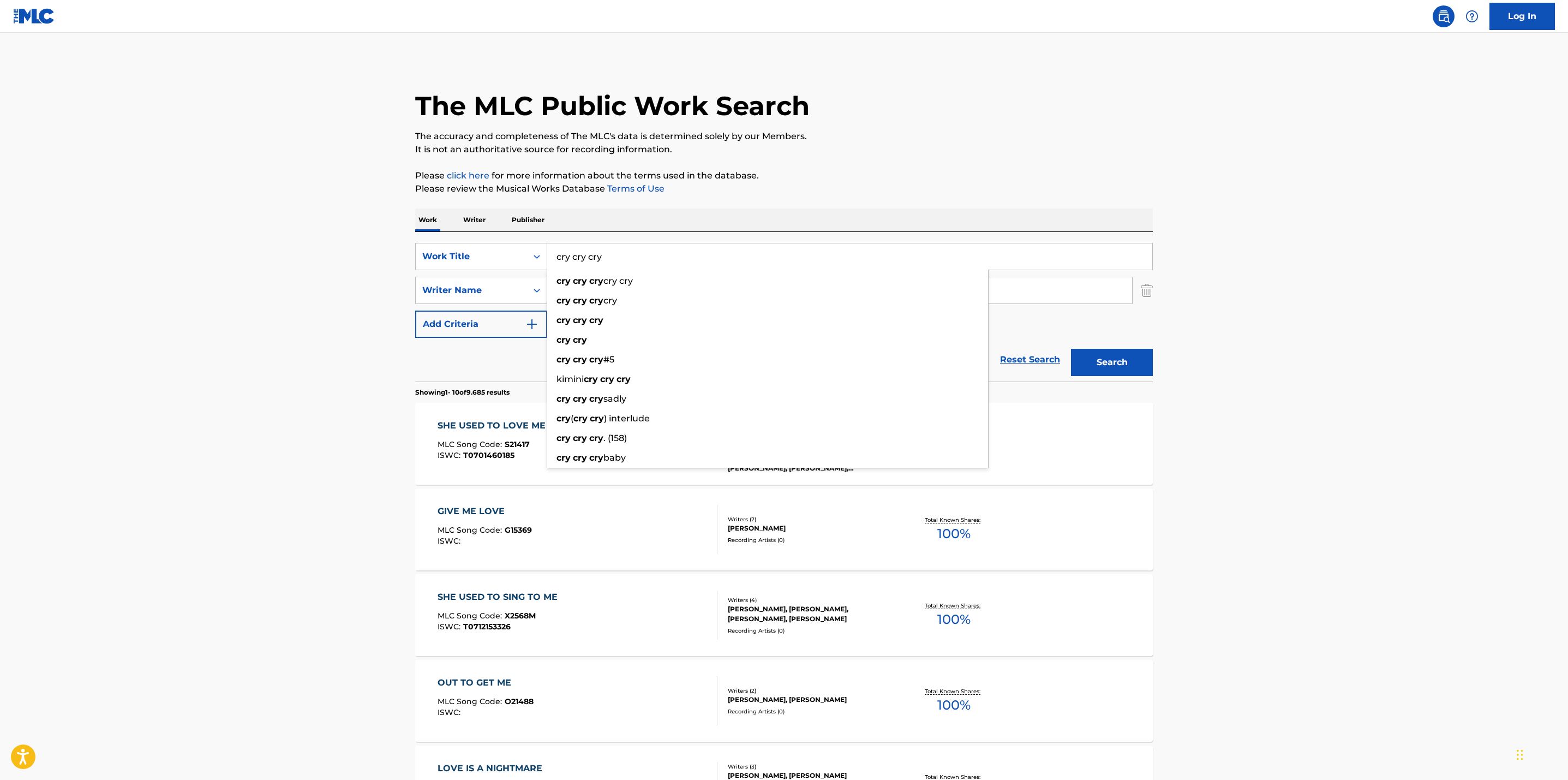
type input "cry cry cry"
click at [300, 255] on main "The MLC Public Work Search The accuracy and completeness of The MLC's data is d…" at bounding box center [784, 675] width 1568 height 1285
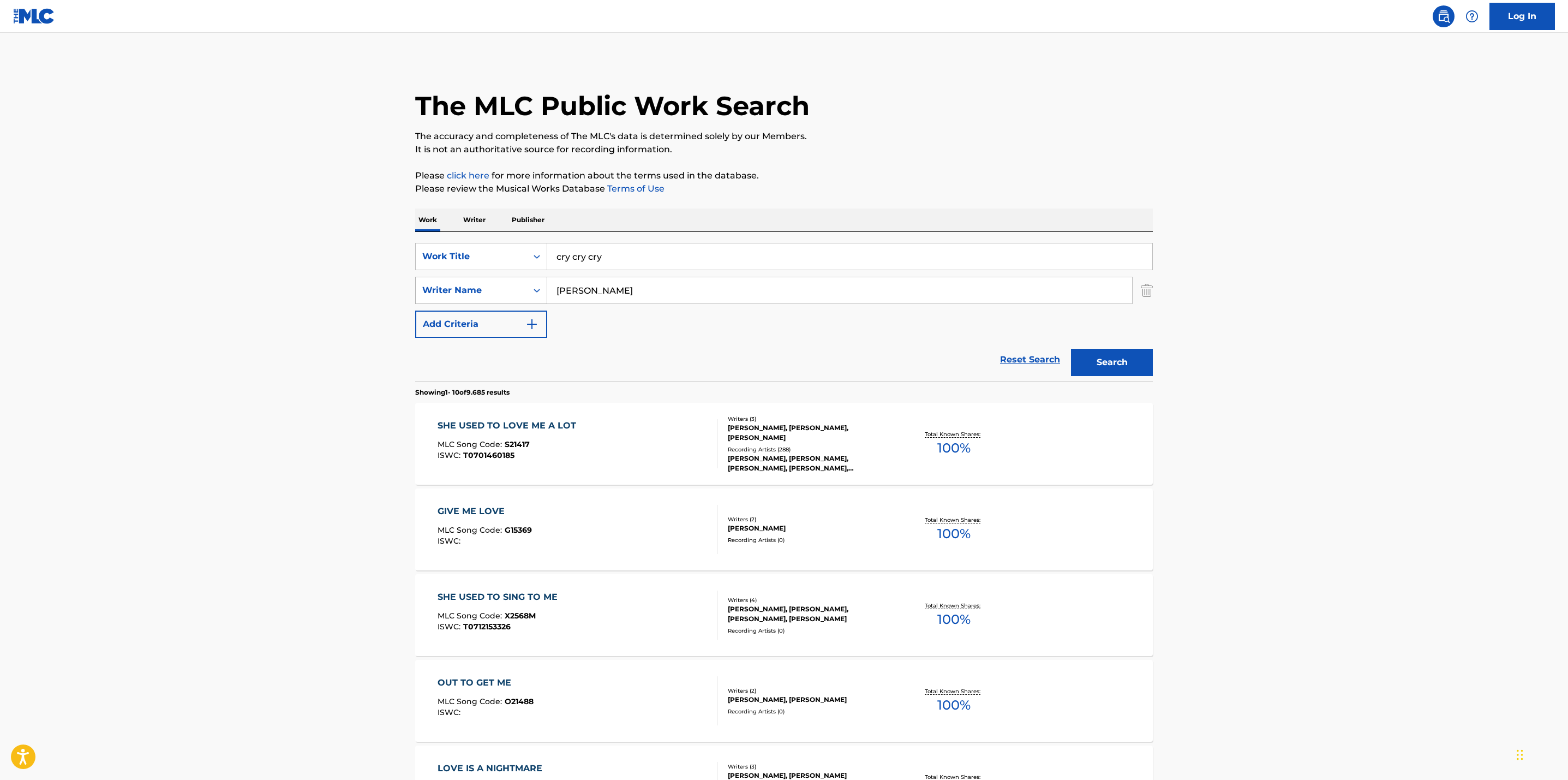
drag, startPoint x: 573, startPoint y: 285, endPoint x: 433, endPoint y: 284, distance: 140.0
click at [433, 284] on div "SearchWithCriteriaf2cdbfc3-b037-4c41-9de7-3282c8f7af5a Writer Name morgan" at bounding box center [784, 290] width 738 height 27
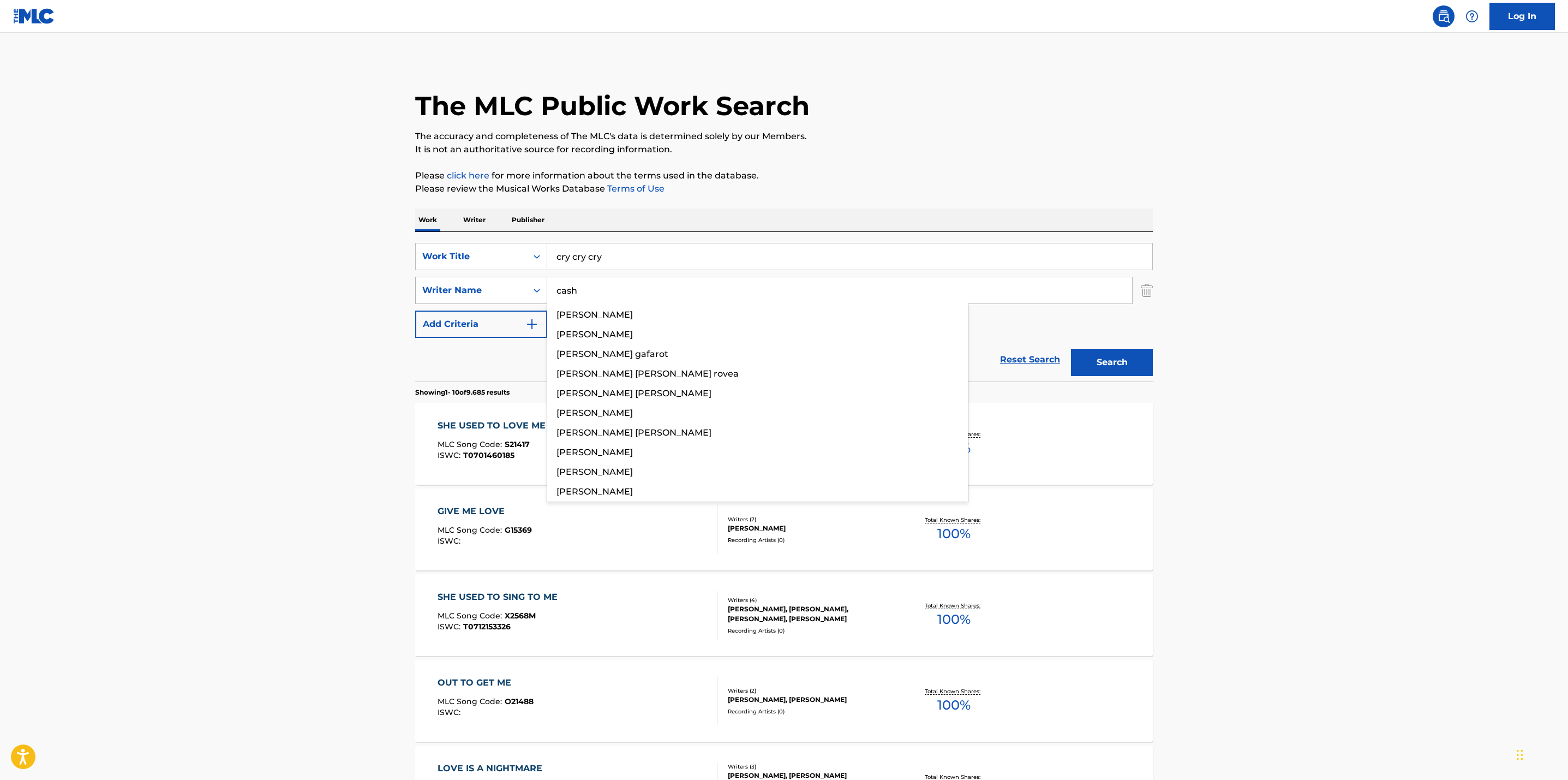
type input "cash"
click at [1071, 349] on button "Search" at bounding box center [1112, 362] width 82 height 27
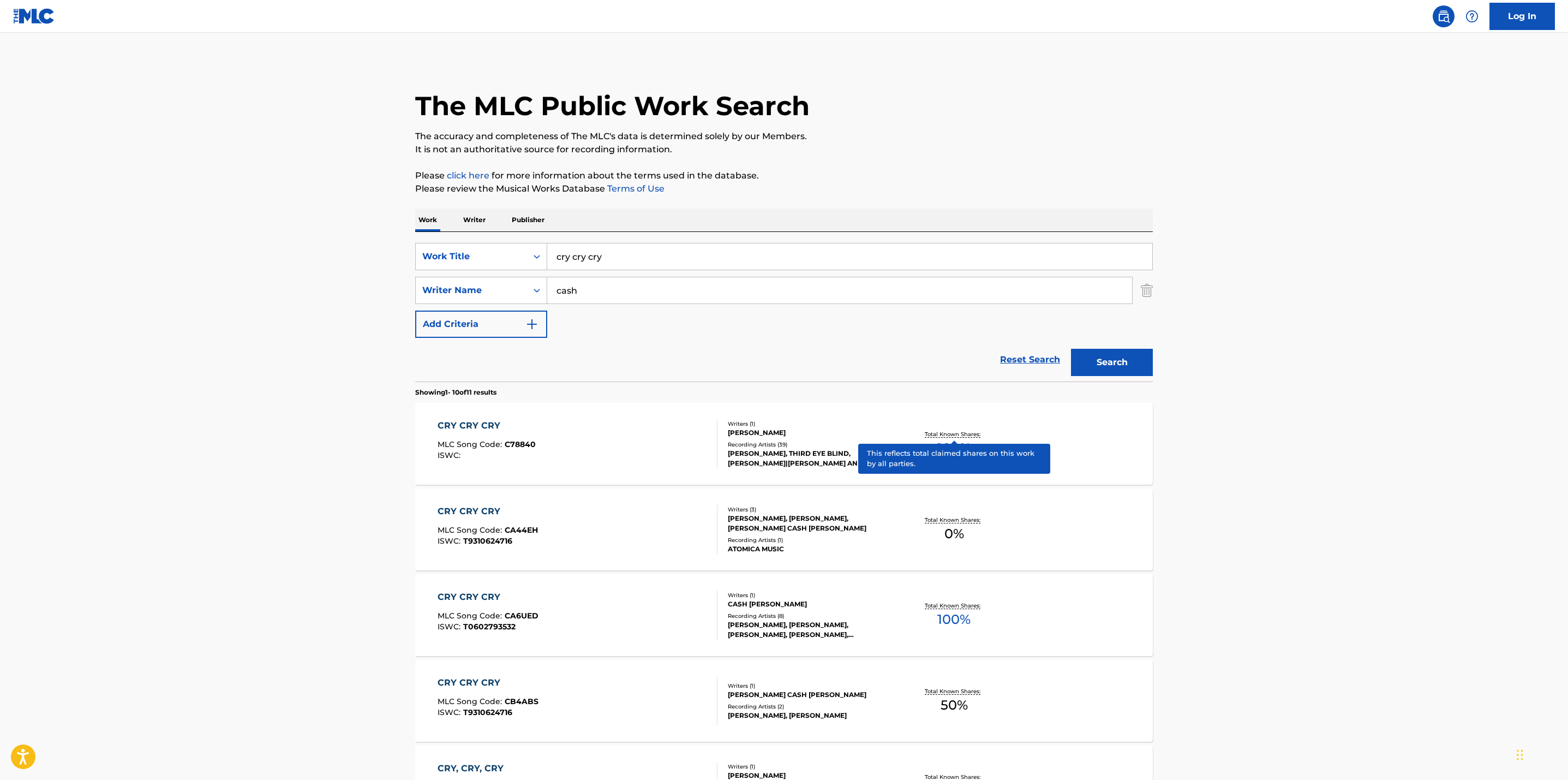
click at [940, 434] on p "Total Known Shares:" at bounding box center [954, 433] width 59 height 8
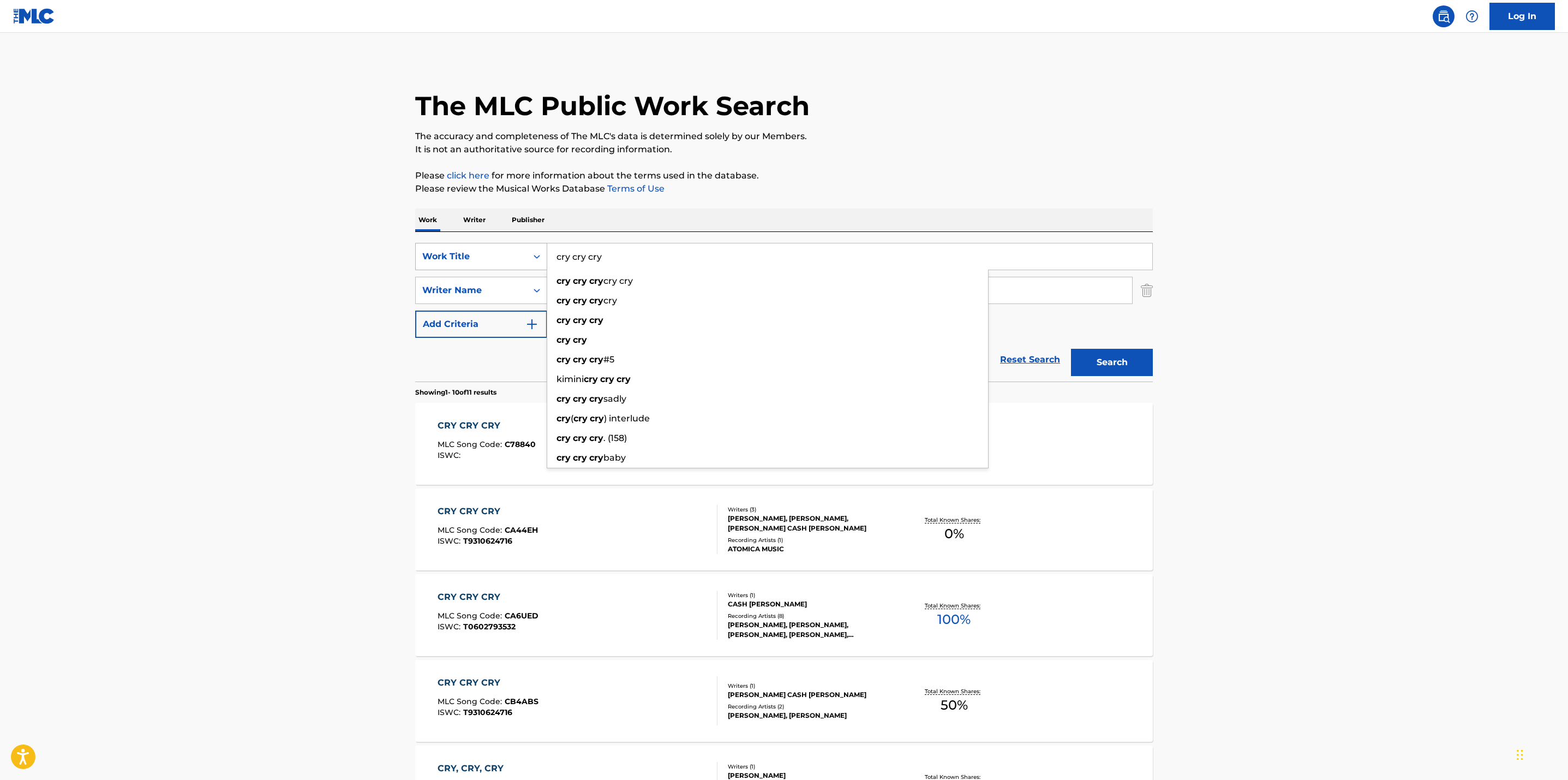
drag, startPoint x: 618, startPoint y: 256, endPoint x: 458, endPoint y: 242, distance: 160.6
click at [458, 243] on div "SearchWithCriteria27d85e00-e194-4abd-86f1-6845d6e00e00 Work Title cry cry cry c…" at bounding box center [784, 256] width 738 height 27
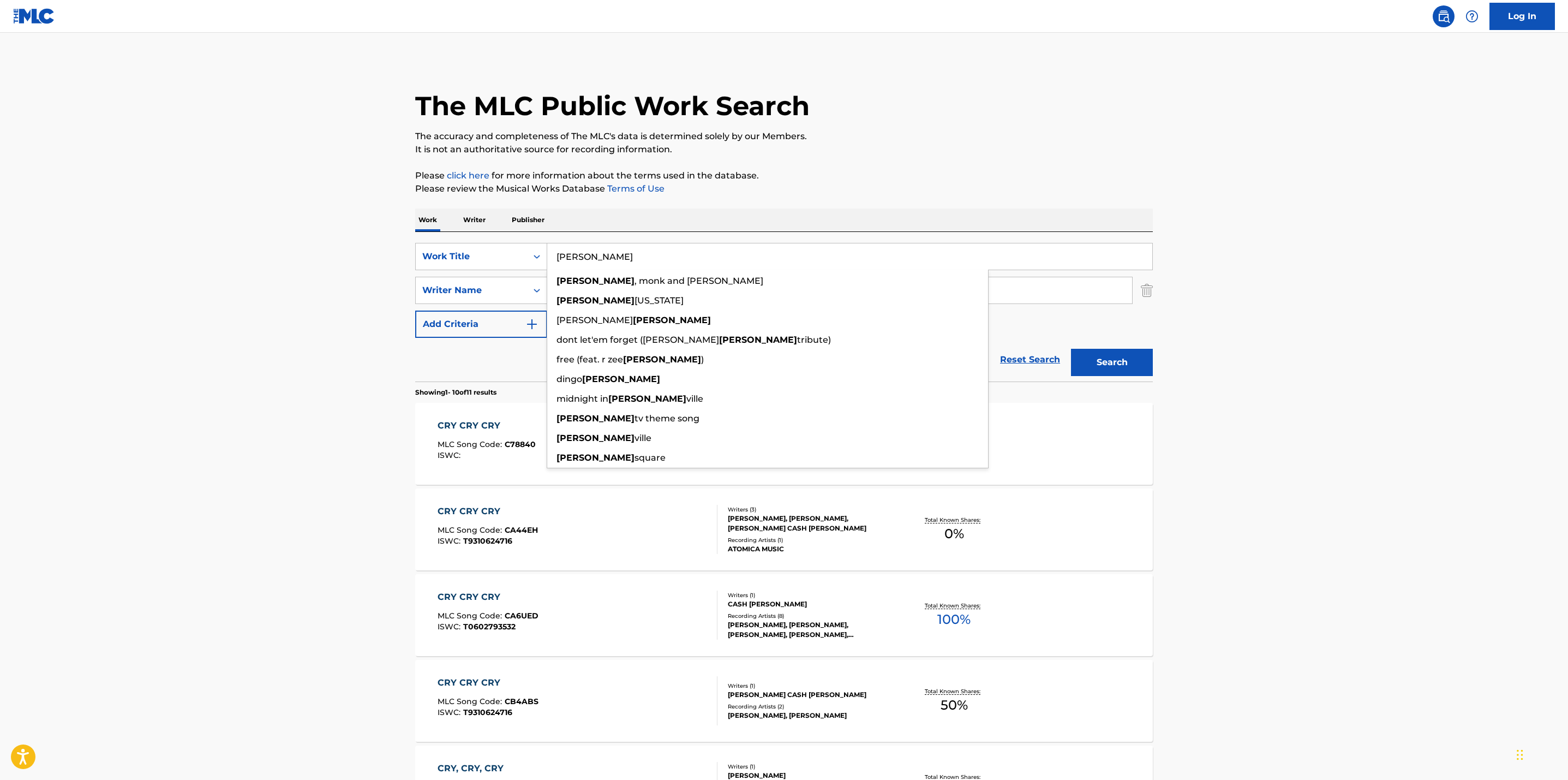
type input "jackson"
click at [285, 297] on main "The MLC Public Work Search The accuracy and completeness of The MLC's data is d…" at bounding box center [784, 675] width 1568 height 1285
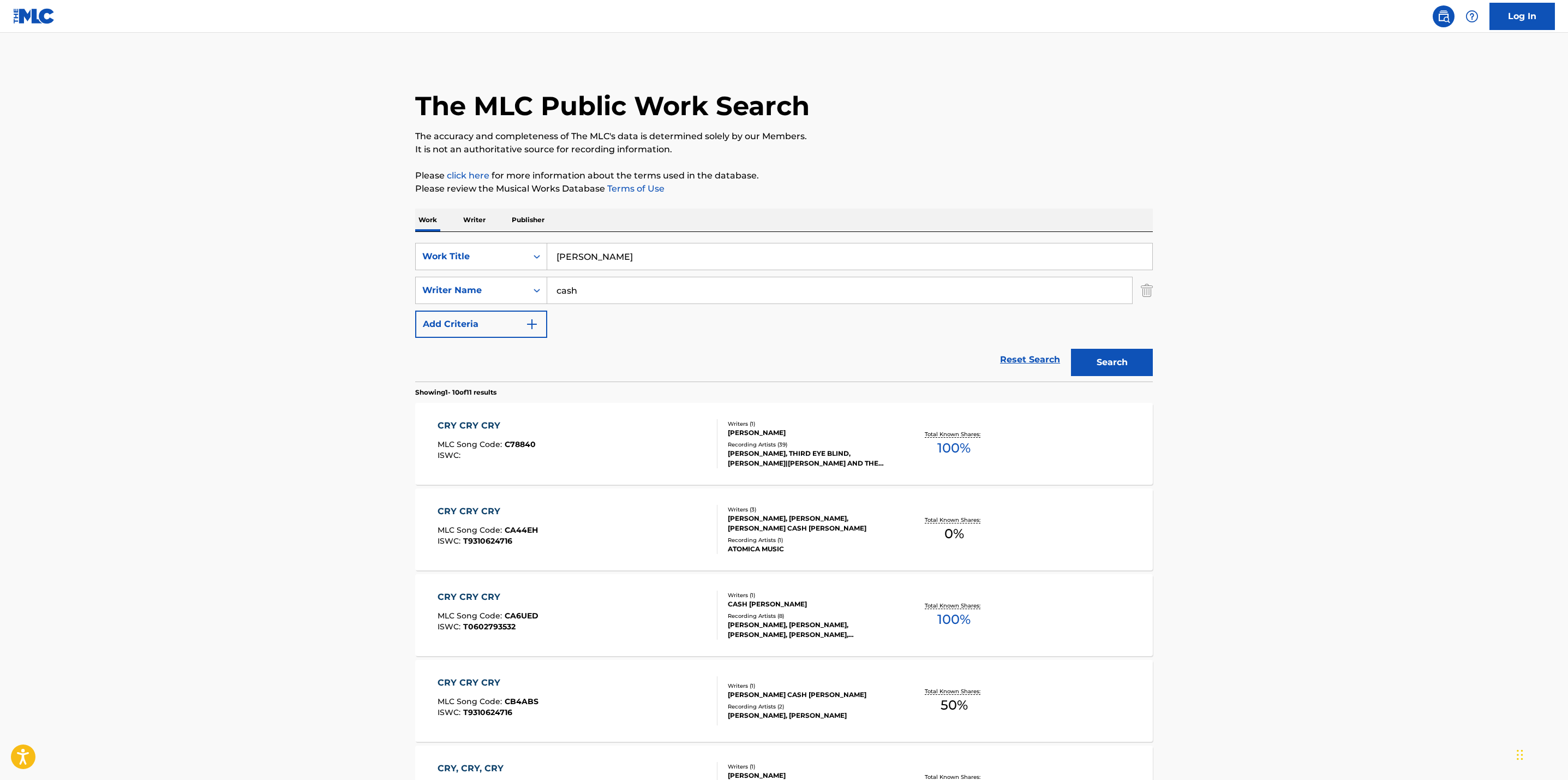
click at [1115, 359] on button "Search" at bounding box center [1112, 362] width 82 height 27
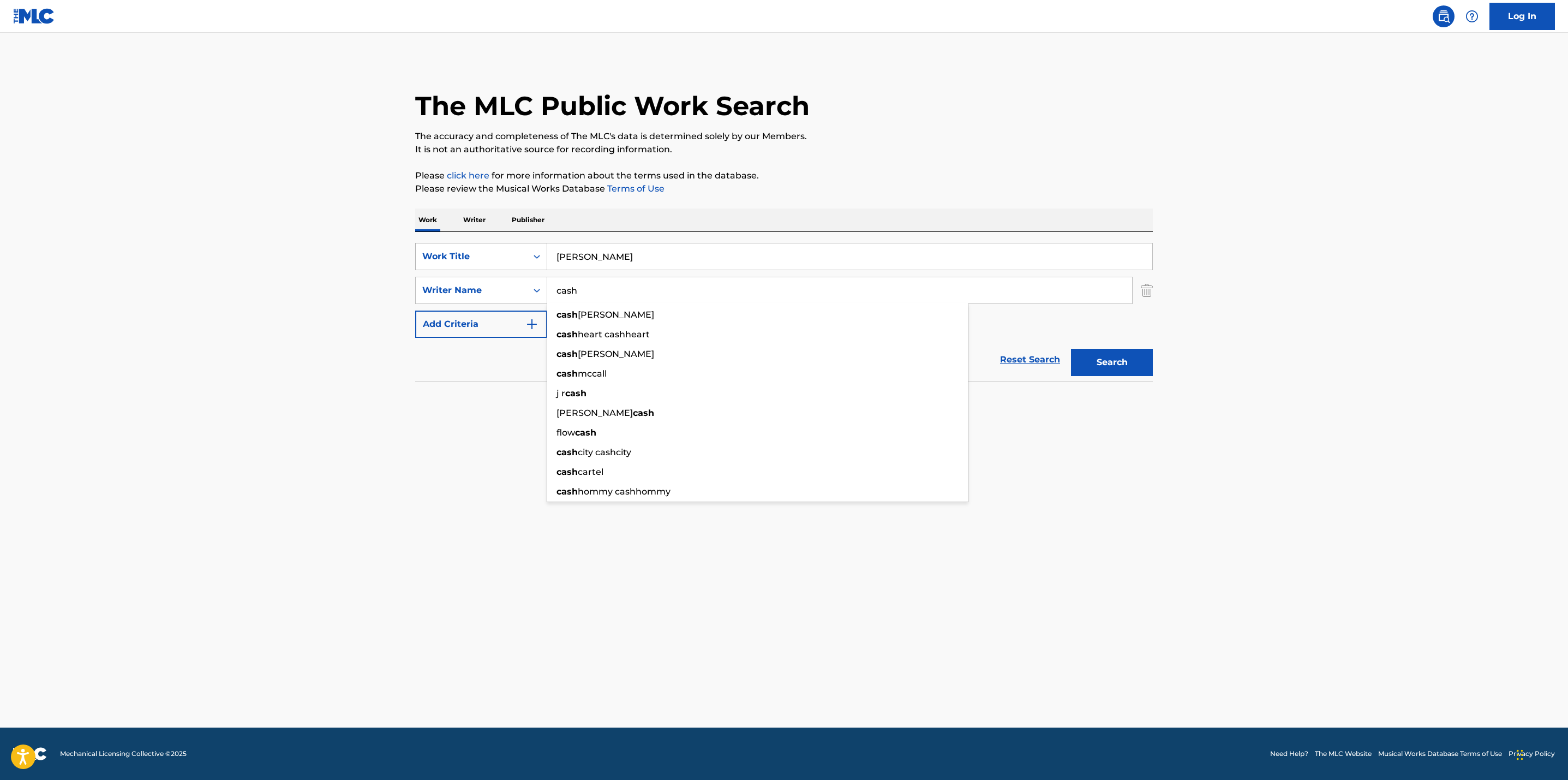
drag, startPoint x: 659, startPoint y: 282, endPoint x: 507, endPoint y: 264, distance: 153.1
click at [507, 264] on div "SearchWithCriteria27d85e00-e194-4abd-86f1-6845d6e00e00 Work Title jackson Searc…" at bounding box center [784, 291] width 738 height 95
type input "leiber"
click at [1071, 349] on button "Search" at bounding box center [1112, 362] width 82 height 27
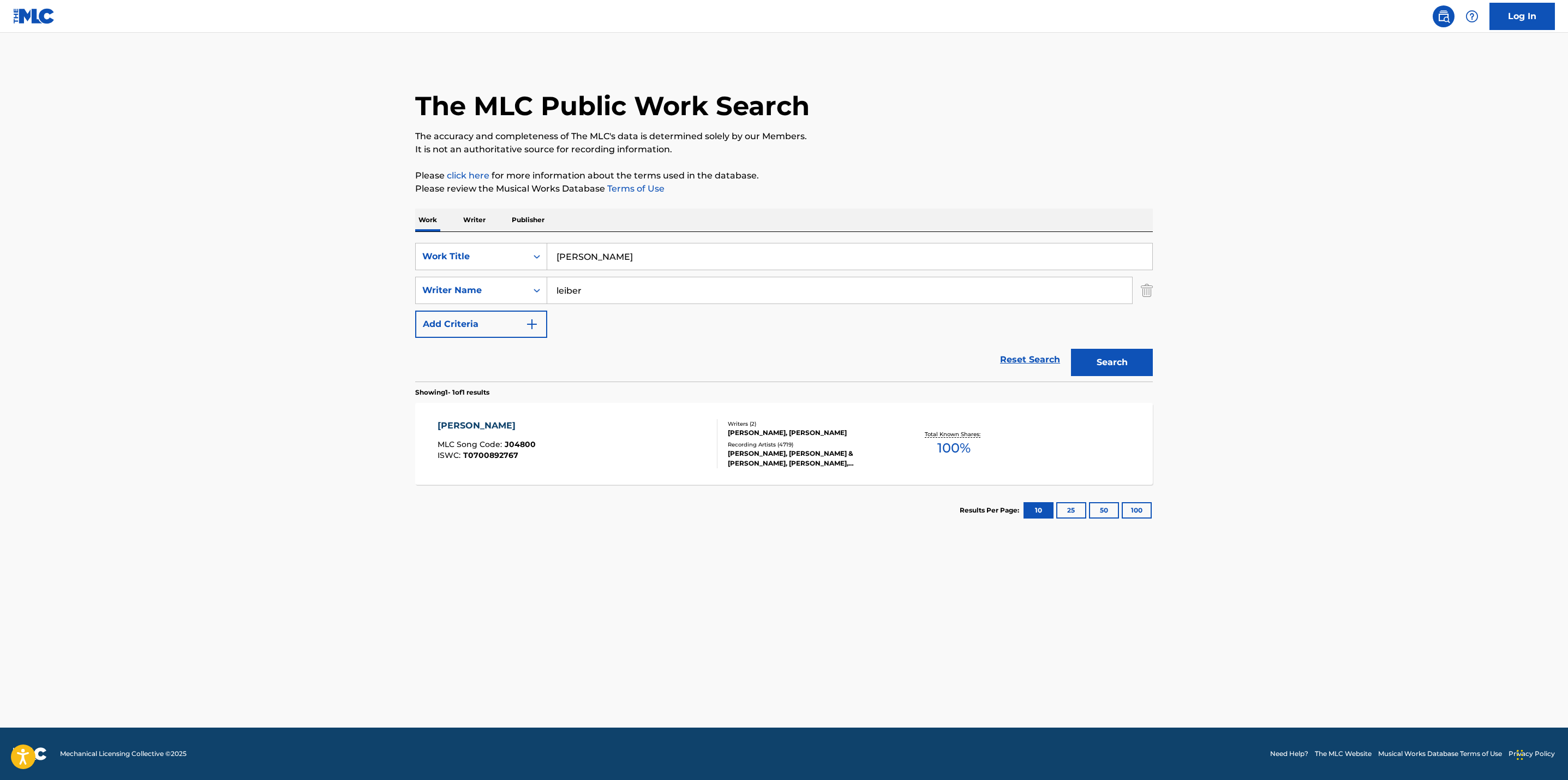
click at [947, 426] on div "JACKSON MLC Song Code : J04800 ISWC : T0700892767 Writers ( 2 ) JERRY LEIBER, B…" at bounding box center [784, 444] width 738 height 82
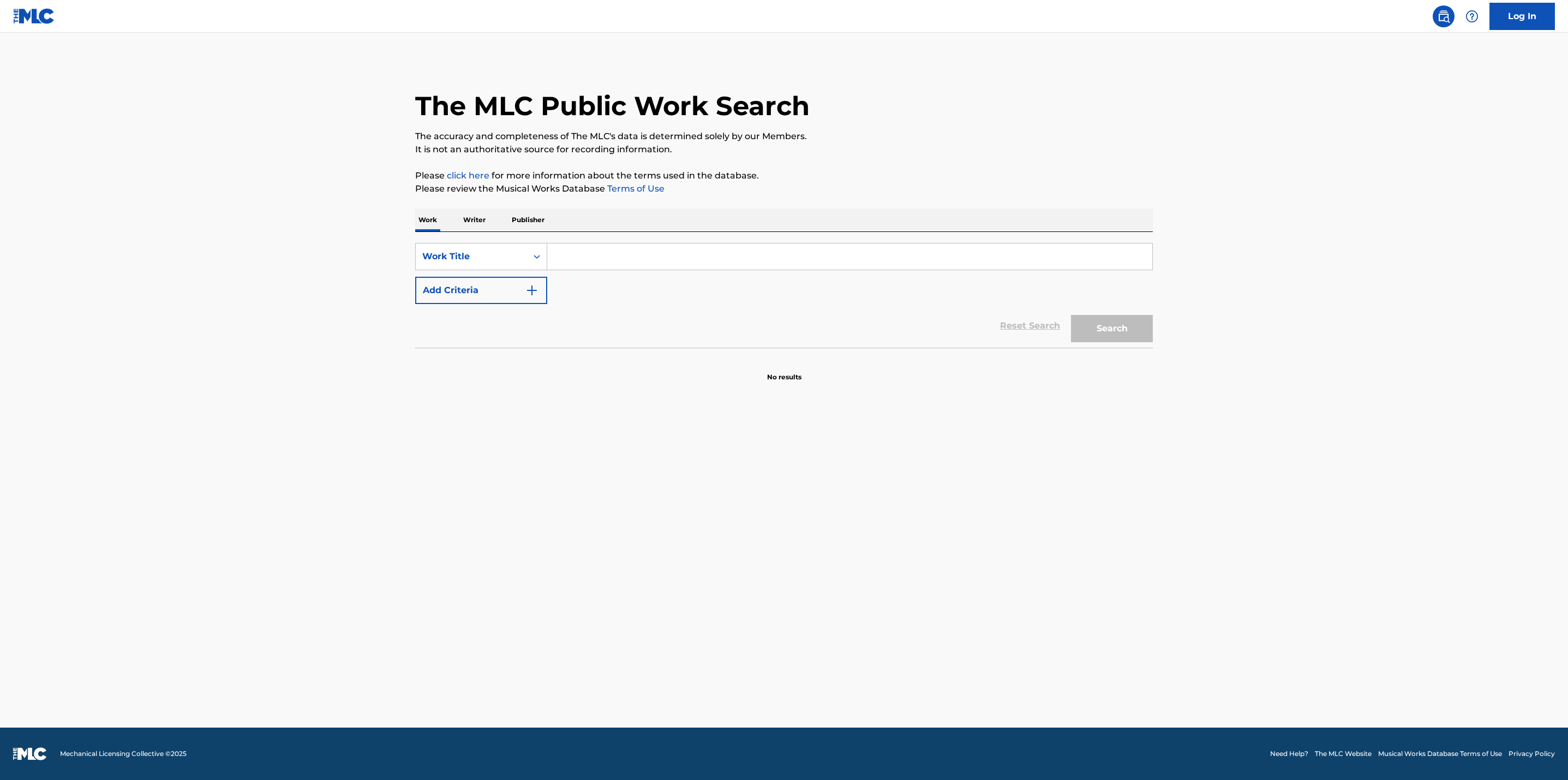
click at [684, 255] on input "Search Form" at bounding box center [850, 256] width 606 height 26
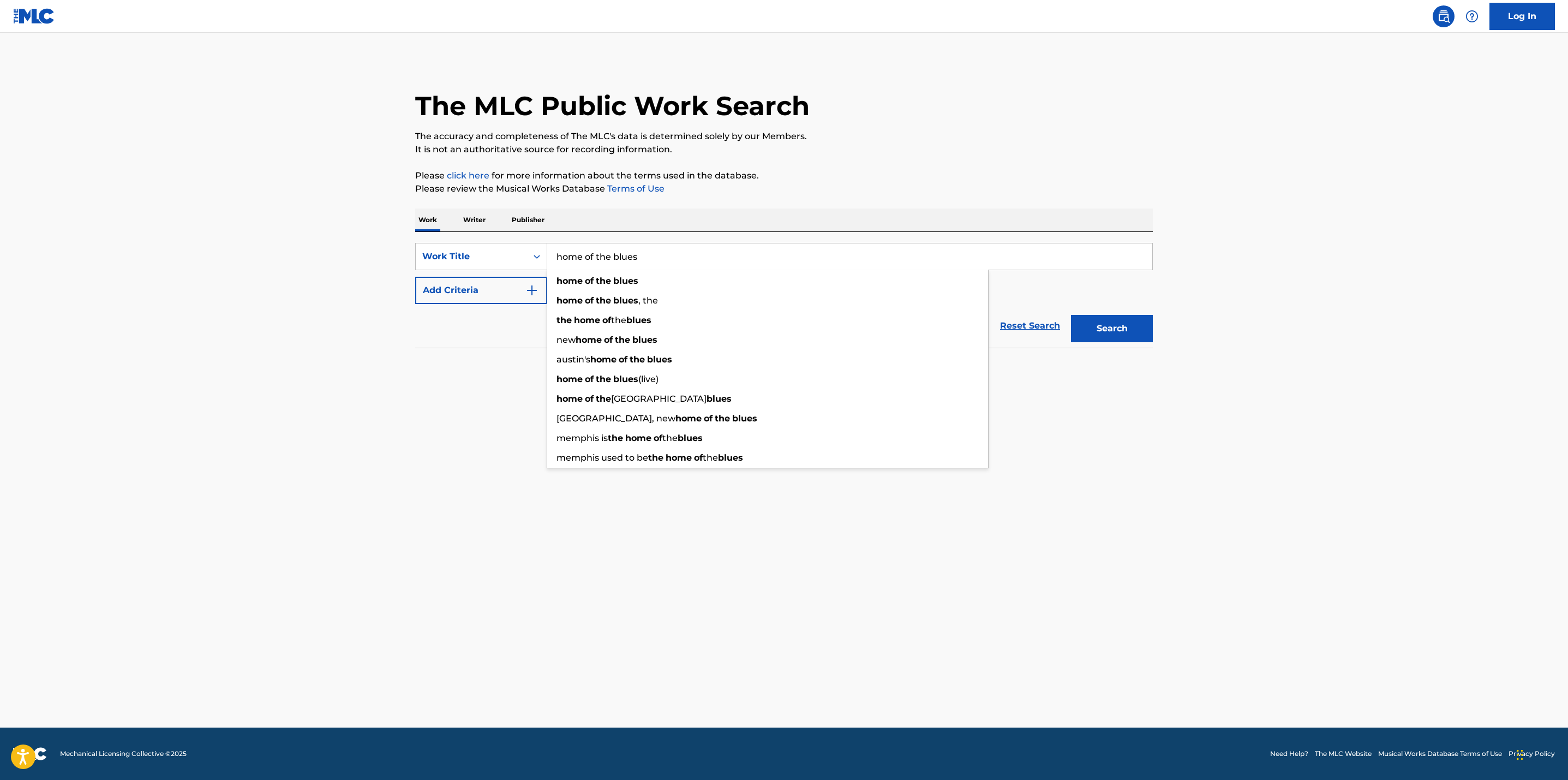
type input "home of the blues"
click at [458, 397] on main "The MLC Public Work Search The accuracy and completeness of The MLC's data is d…" at bounding box center [784, 380] width 1568 height 695
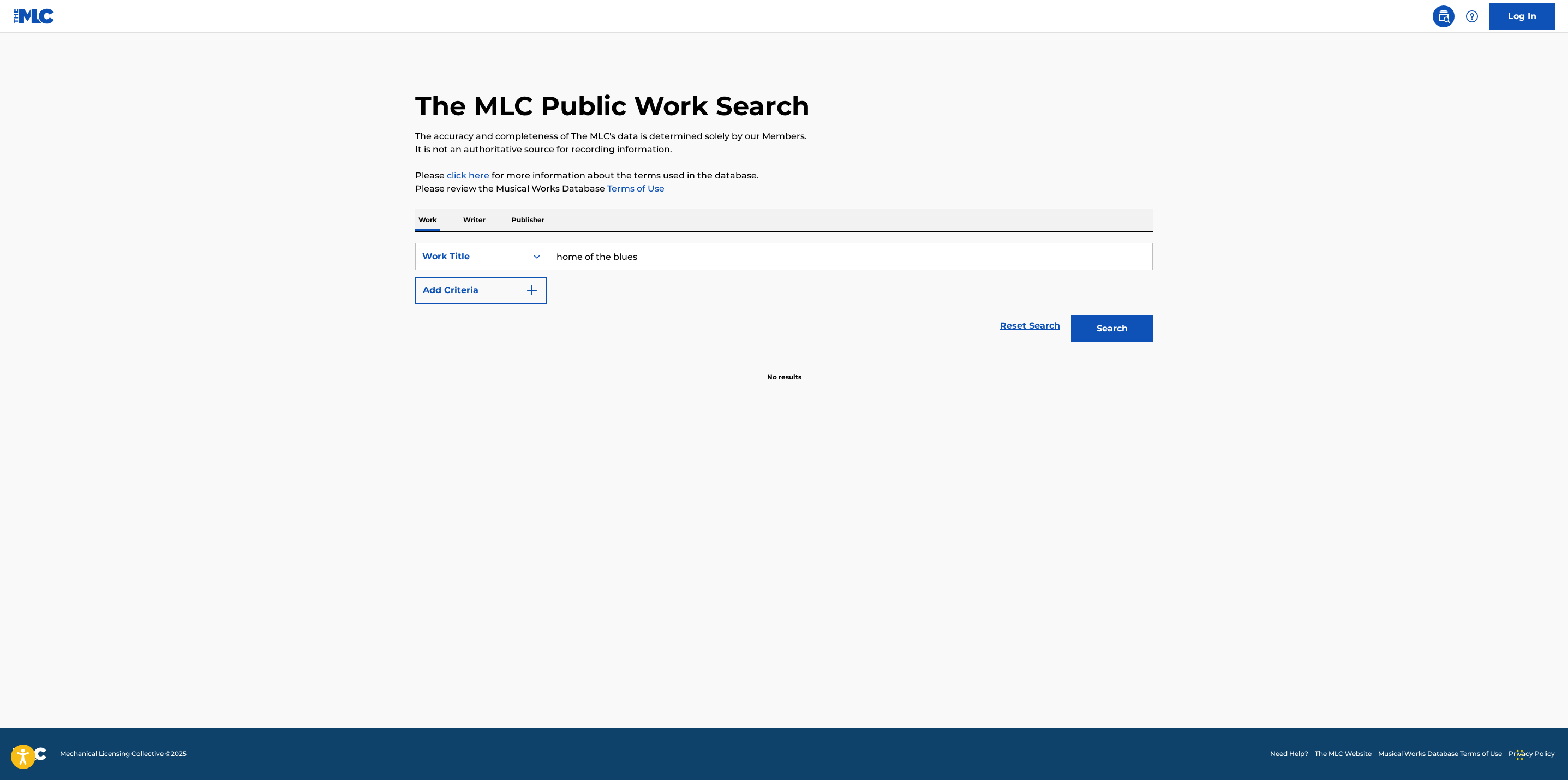
click at [527, 292] on img "Search Form" at bounding box center [532, 290] width 13 height 13
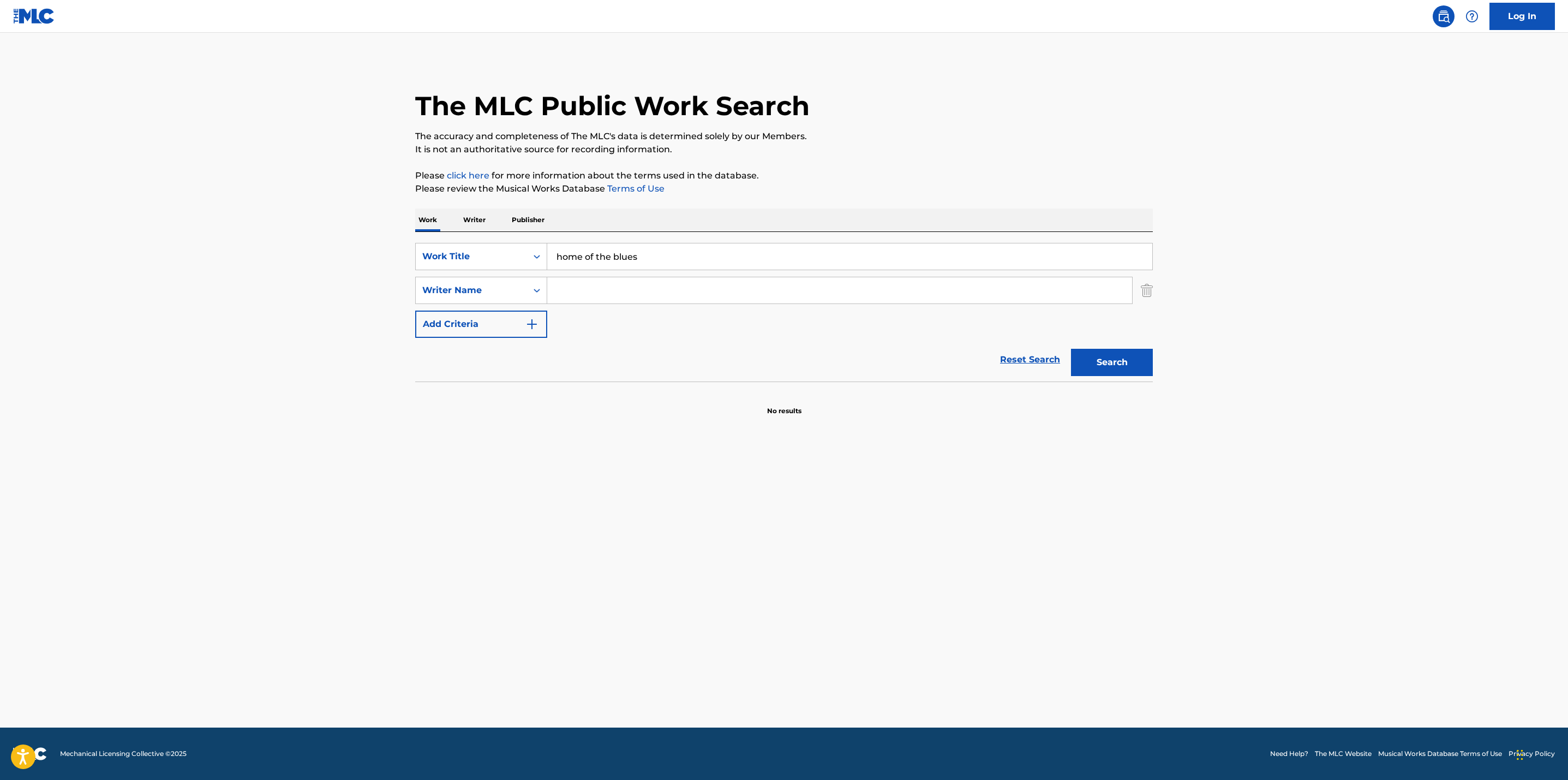
click at [573, 286] on input "Search Form" at bounding box center [840, 291] width 585 height 26
click at [1118, 361] on button "Search" at bounding box center [1112, 362] width 82 height 27
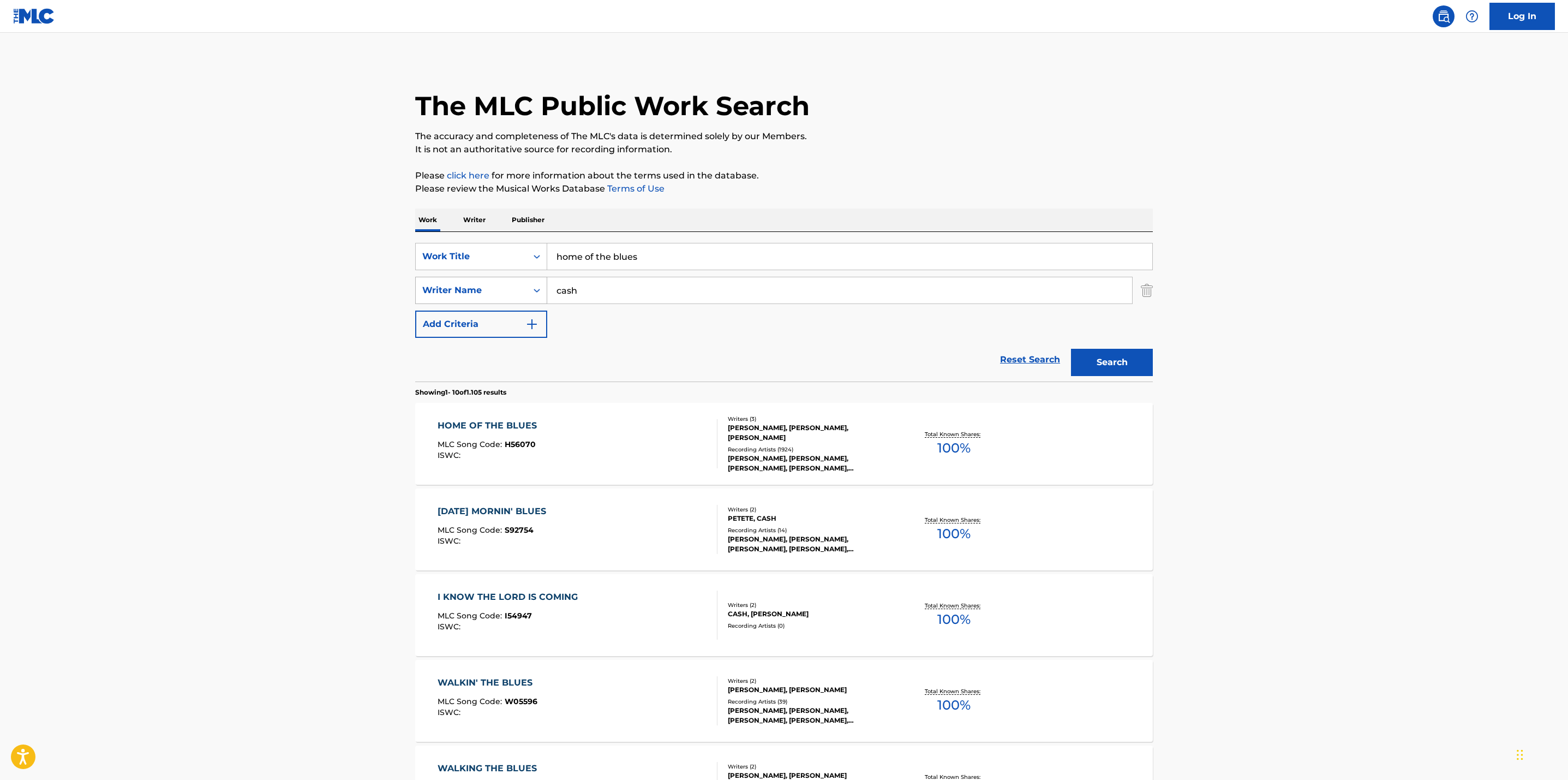
drag, startPoint x: 593, startPoint y: 281, endPoint x: 471, endPoint y: 282, distance: 122.0
click at [471, 282] on div "SearchWithCriteriaecd76c60-8f60-47ca-8285-9fe53376c740 Writer Name cash" at bounding box center [784, 290] width 738 height 27
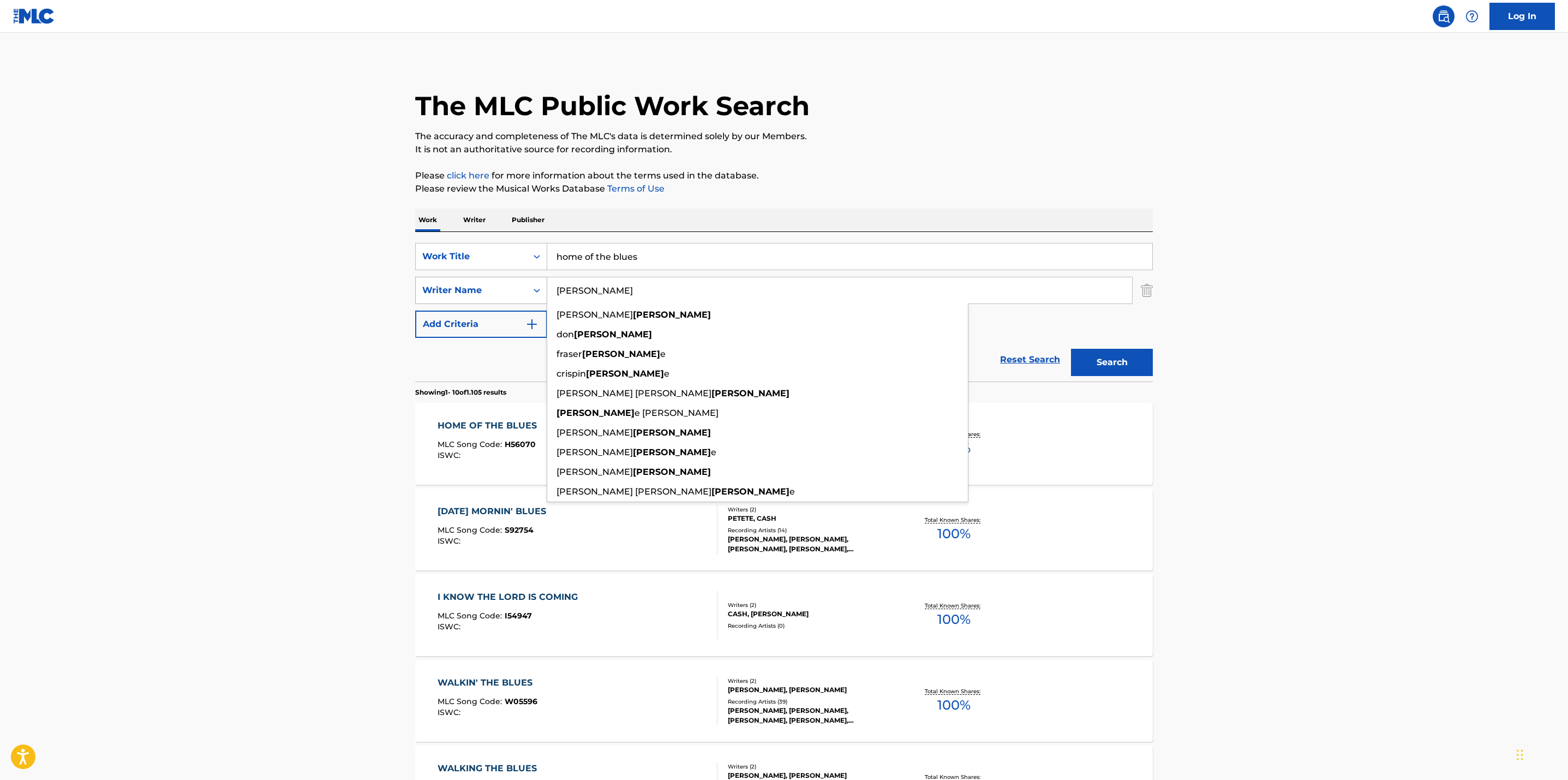
type input "mcalpin"
click at [1071, 349] on button "Search" at bounding box center [1112, 362] width 82 height 27
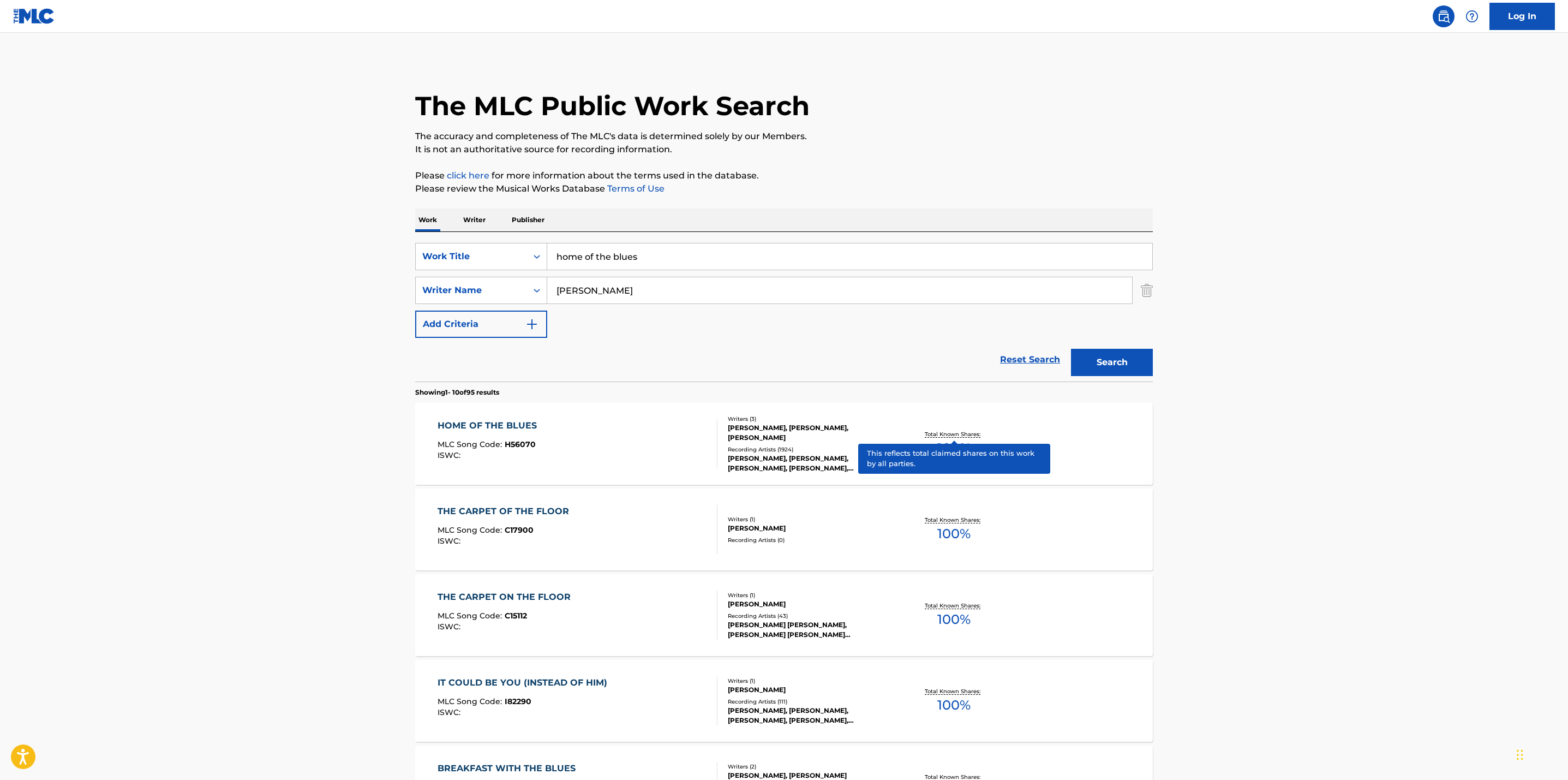
click at [943, 431] on p "Total Known Shares:" at bounding box center [954, 433] width 59 height 8
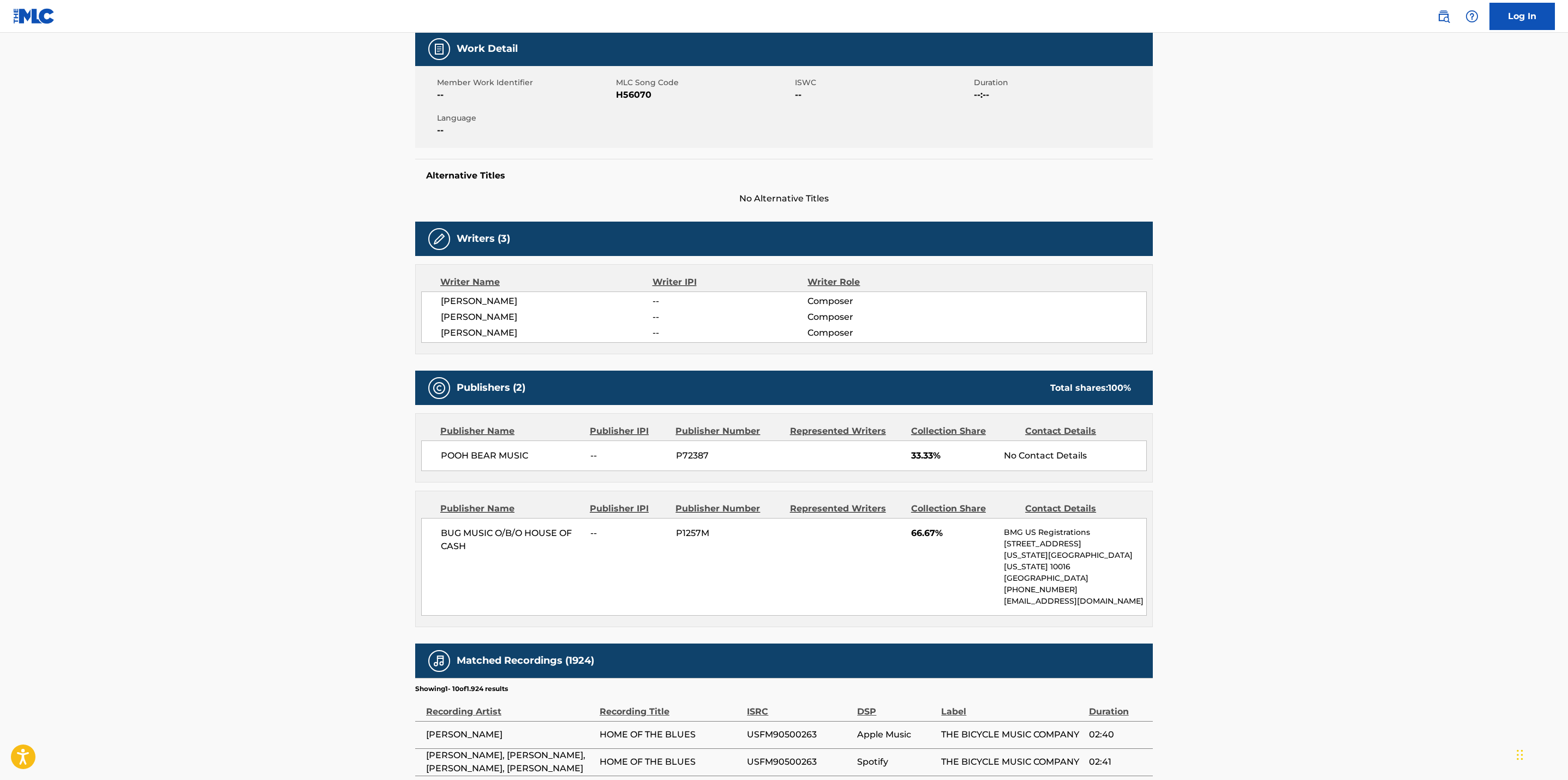
scroll to position [169, 0]
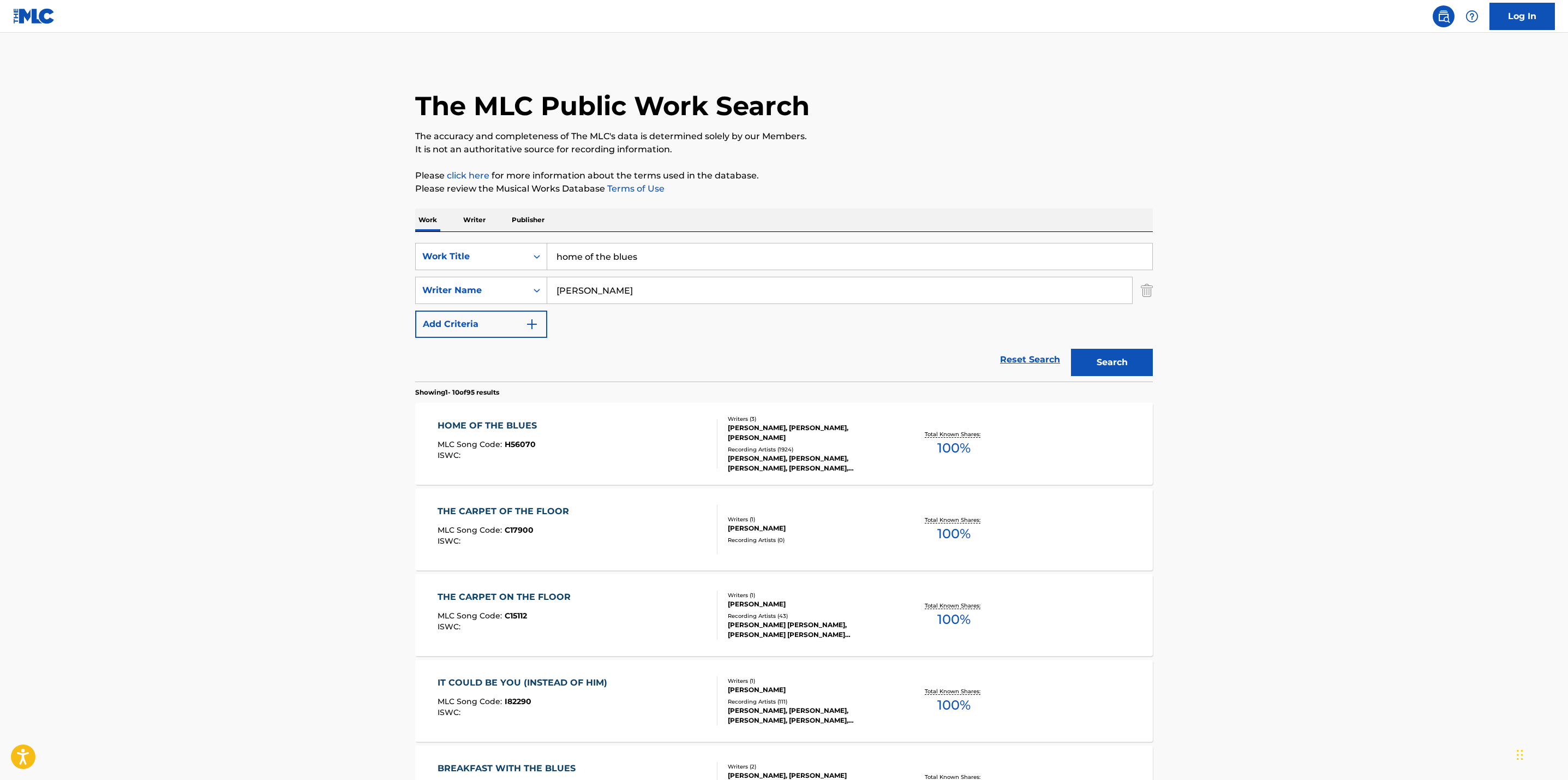
drag, startPoint x: 666, startPoint y: 256, endPoint x: 447, endPoint y: 233, distance: 220.2
click at [447, 233] on div "SearchWithCriteria7edd9d7d-2170-450d-9a5a-1f98ac7d8fc4 Work Title home of the b…" at bounding box center [784, 306] width 738 height 150
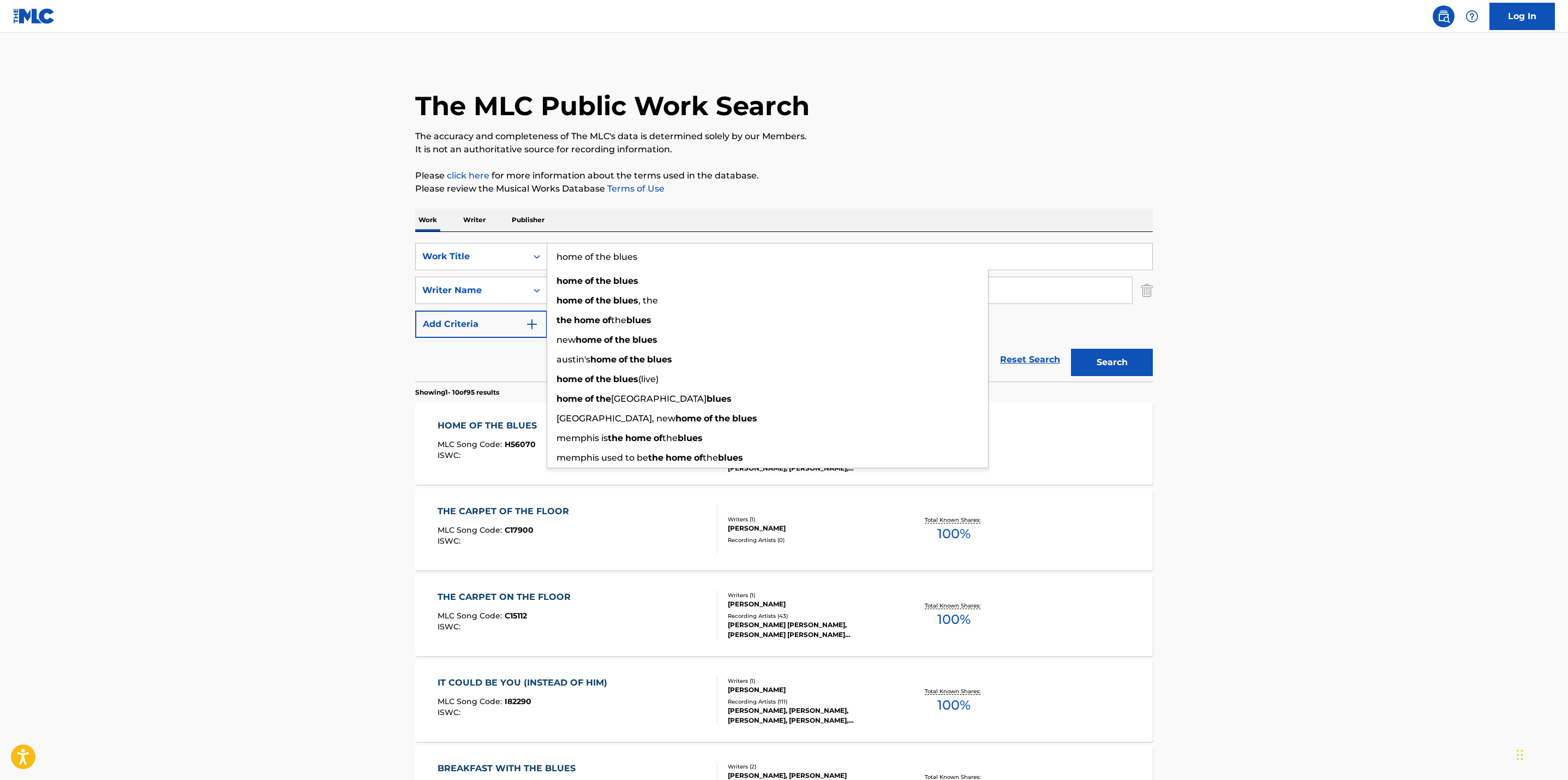
paste input "I Still Miss Someone"
type input "I Still Miss Someone"
click at [353, 252] on main "The MLC Public Work Search The accuracy and completeness of The MLC's data is d…" at bounding box center [784, 675] width 1568 height 1285
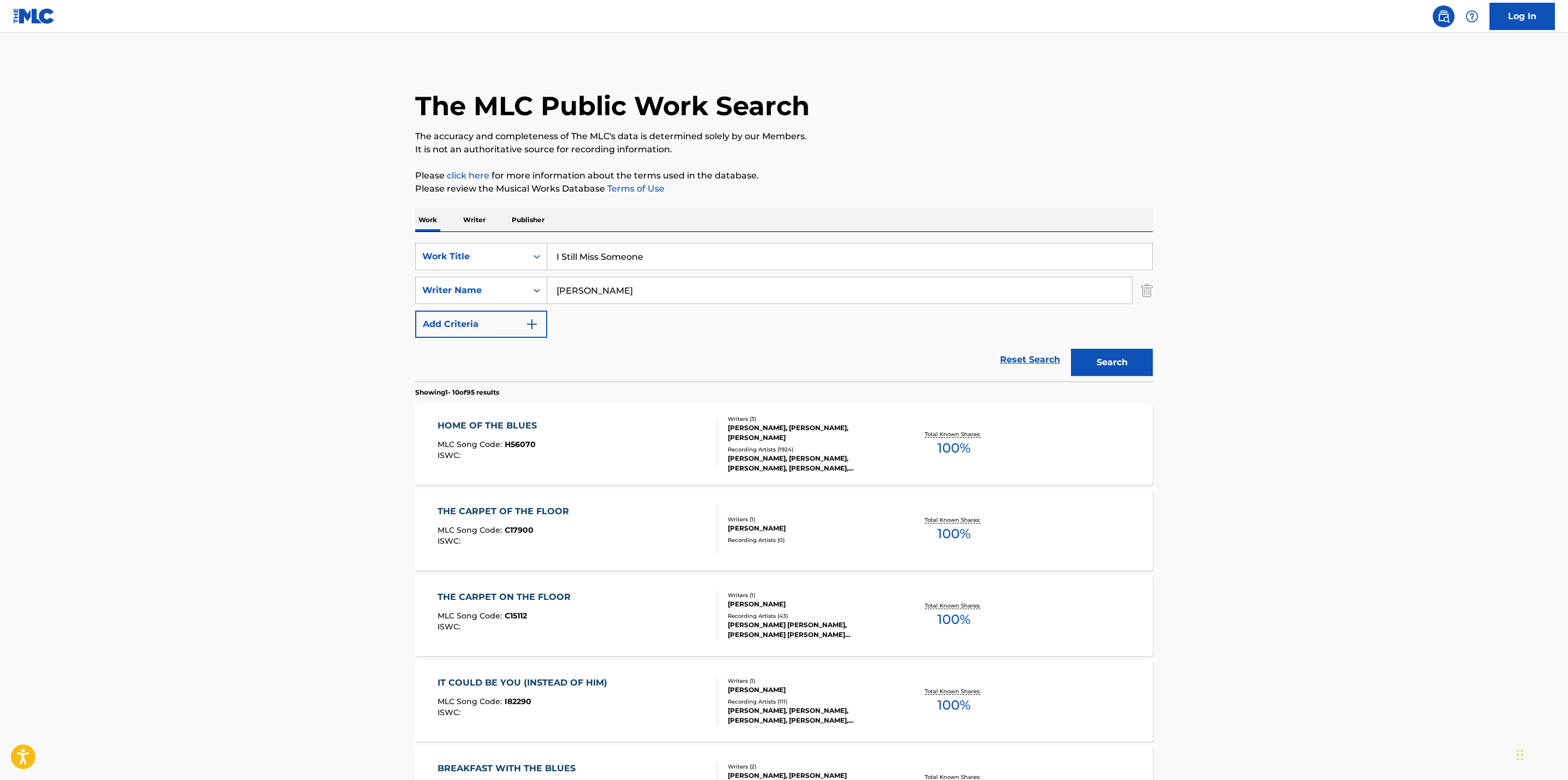
drag, startPoint x: 620, startPoint y: 289, endPoint x: 323, endPoint y: 263, distance: 298.1
click at [323, 263] on main "The MLC Public Work Search The accuracy and completeness of The MLC's data is d…" at bounding box center [784, 675] width 1568 height 1285
type input "cash"
click at [1071, 349] on button "Search" at bounding box center [1112, 362] width 82 height 27
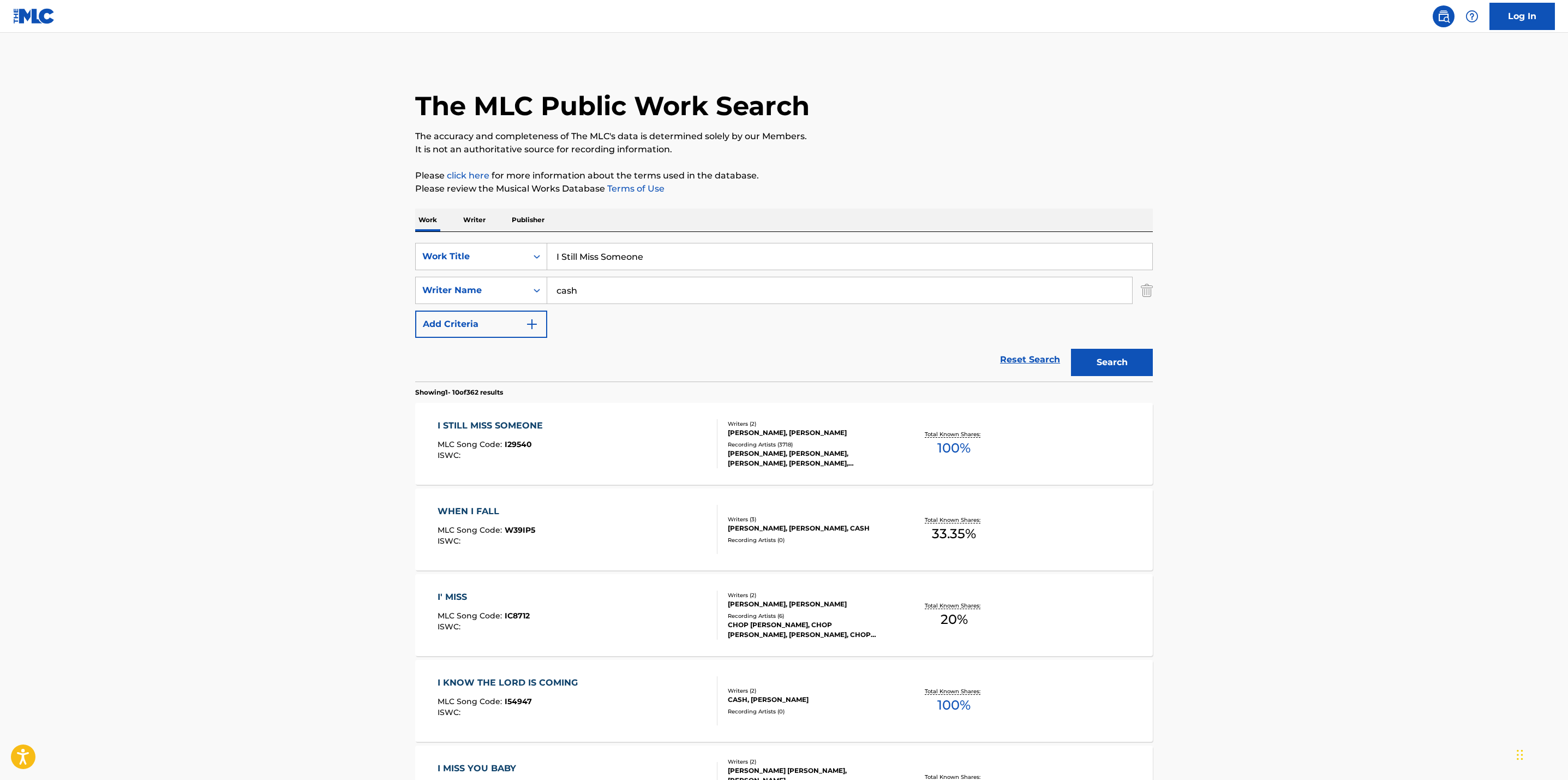
click at [949, 427] on div "Total Known Shares: 100 %" at bounding box center [954, 444] width 122 height 33
drag, startPoint x: 688, startPoint y: 262, endPoint x: 419, endPoint y: 241, distance: 269.8
click at [419, 241] on div "SearchWithCriteria7edd9d7d-2170-450d-9a5a-1f98ac7d8fc4 Work Title I Still Miss …" at bounding box center [784, 306] width 738 height 150
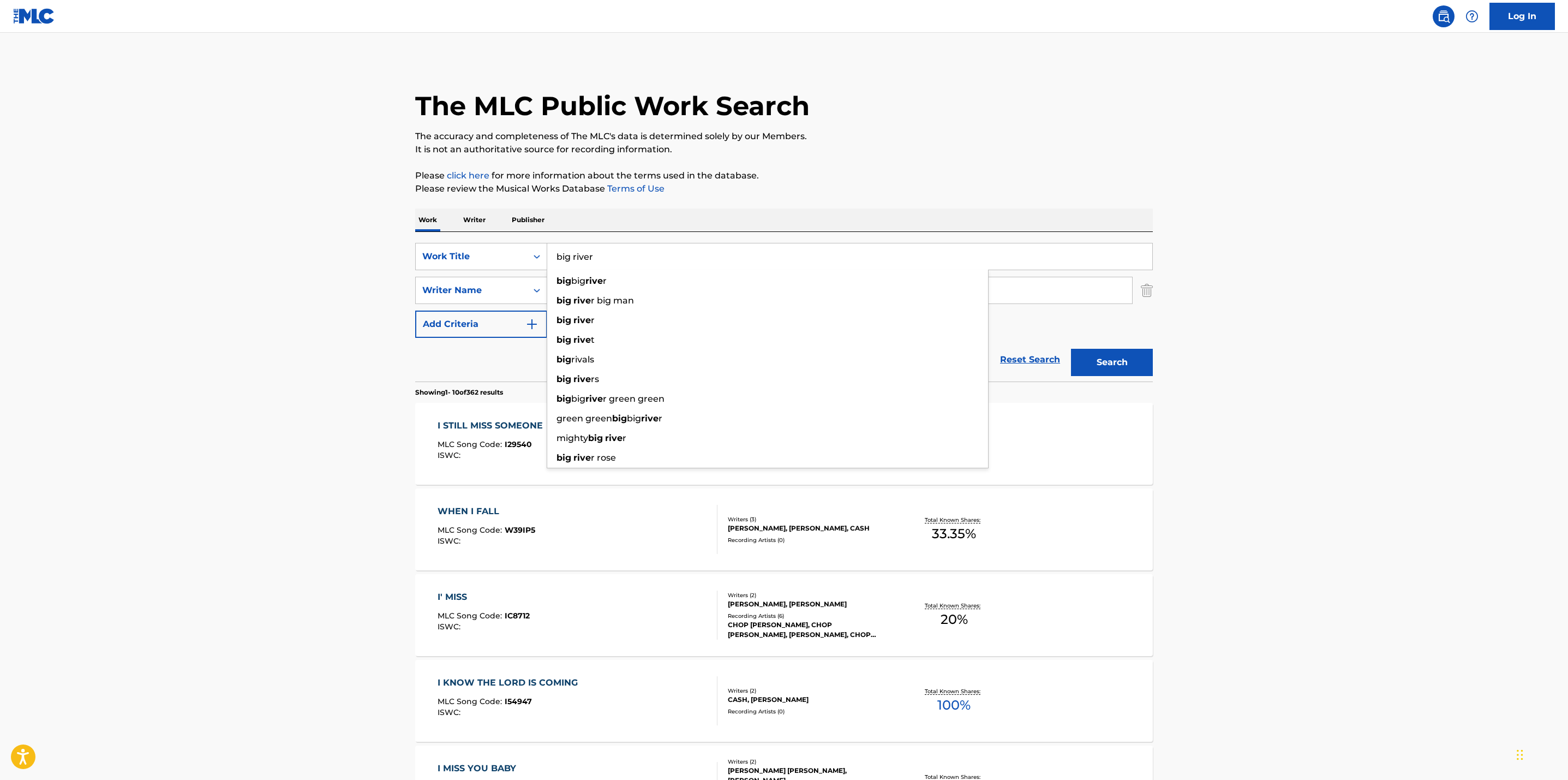
type input "big river"
click at [1071, 349] on button "Search" at bounding box center [1112, 362] width 82 height 27
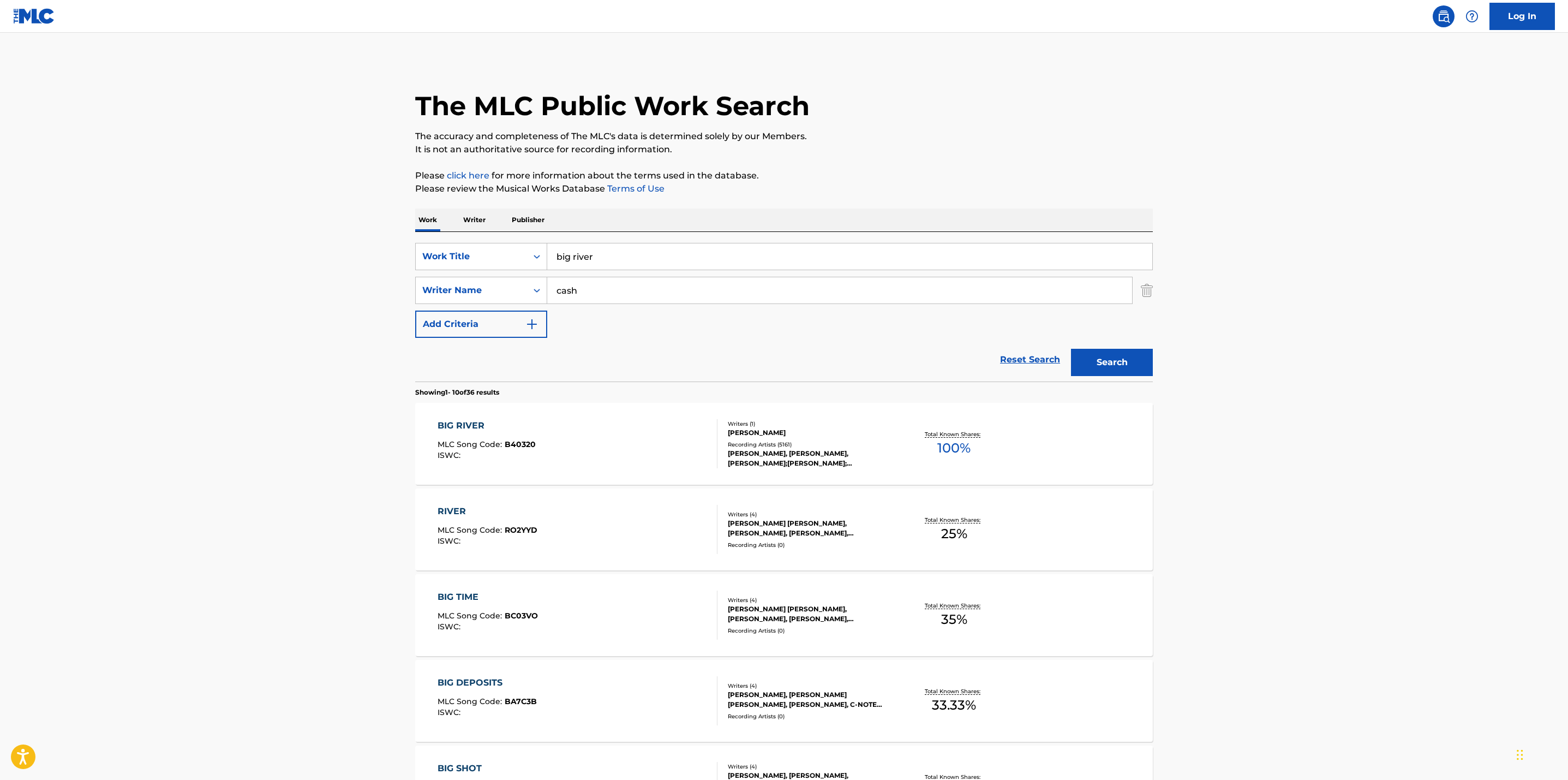
click at [1245, 445] on main "The MLC Public Work Search The accuracy and completeness of The MLC's data is d…" at bounding box center [784, 675] width 1568 height 1285
click at [977, 428] on div "Total Known Shares: 100 %" at bounding box center [954, 444] width 122 height 33
